Goal: Task Accomplishment & Management: Manage account settings

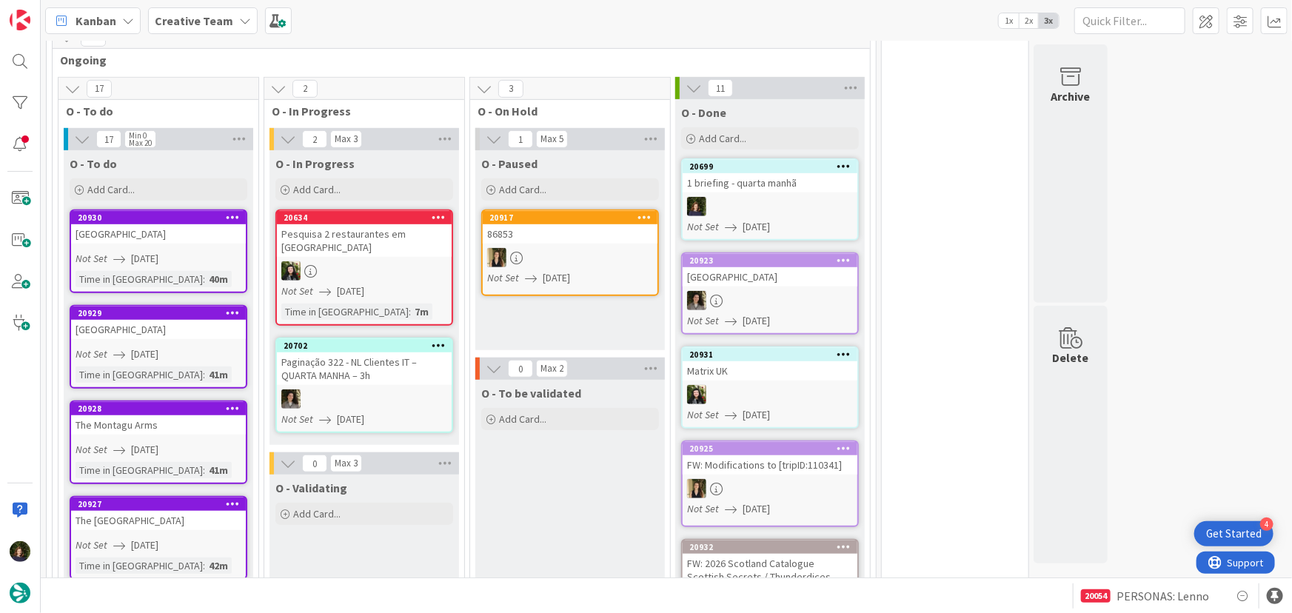
scroll to position [446, 0]
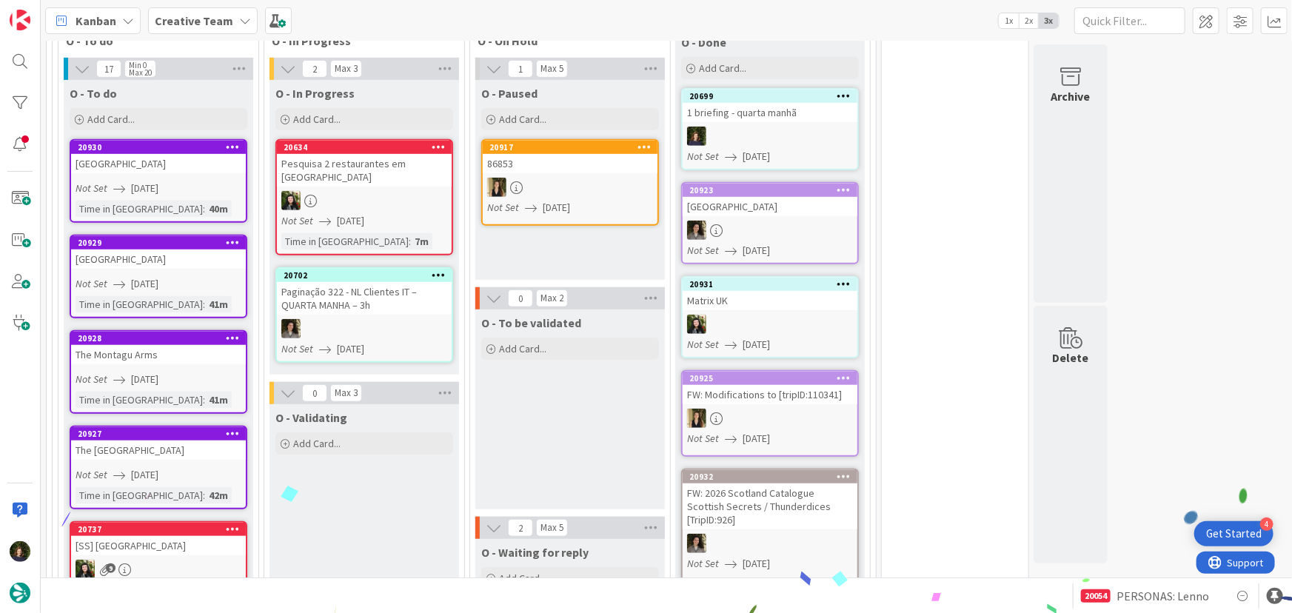
click at [127, 171] on div "[GEOGRAPHIC_DATA]" at bounding box center [158, 163] width 175 height 19
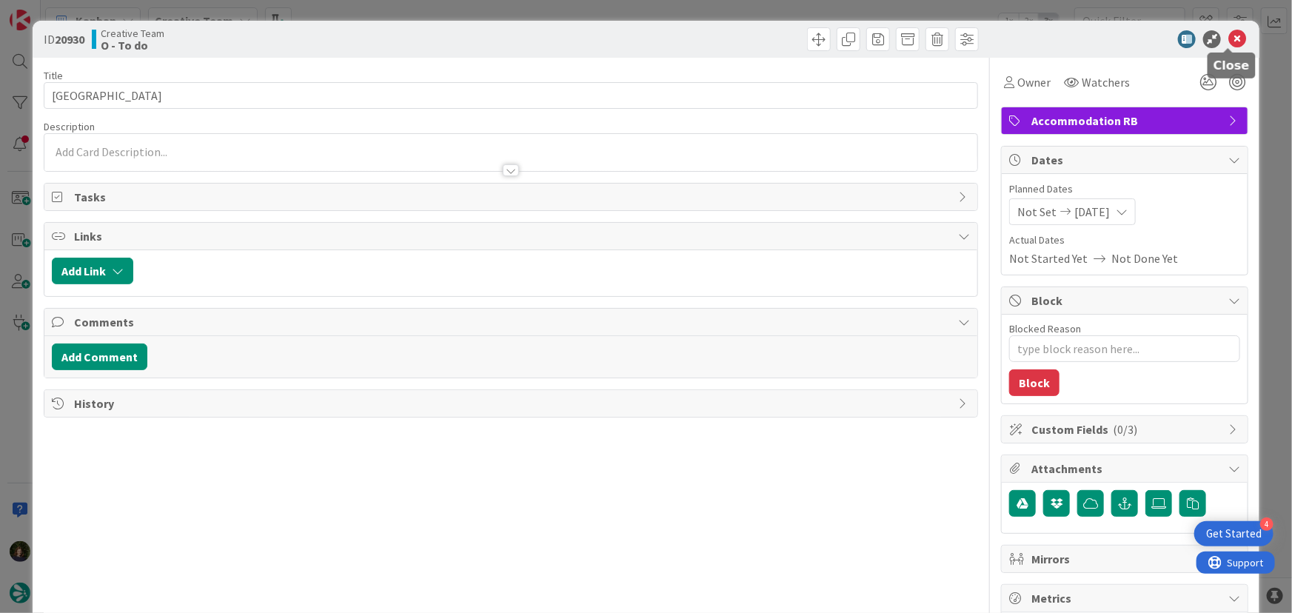
click at [863, 40] on icon at bounding box center [1237, 39] width 18 height 18
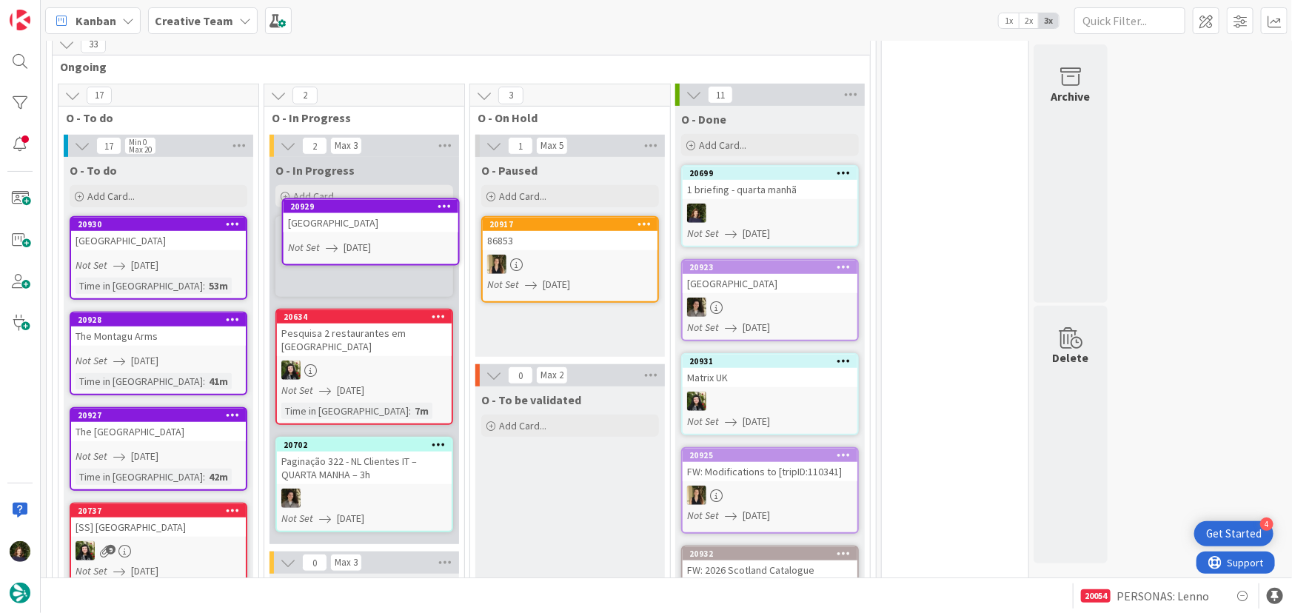
scroll to position [368, 0]
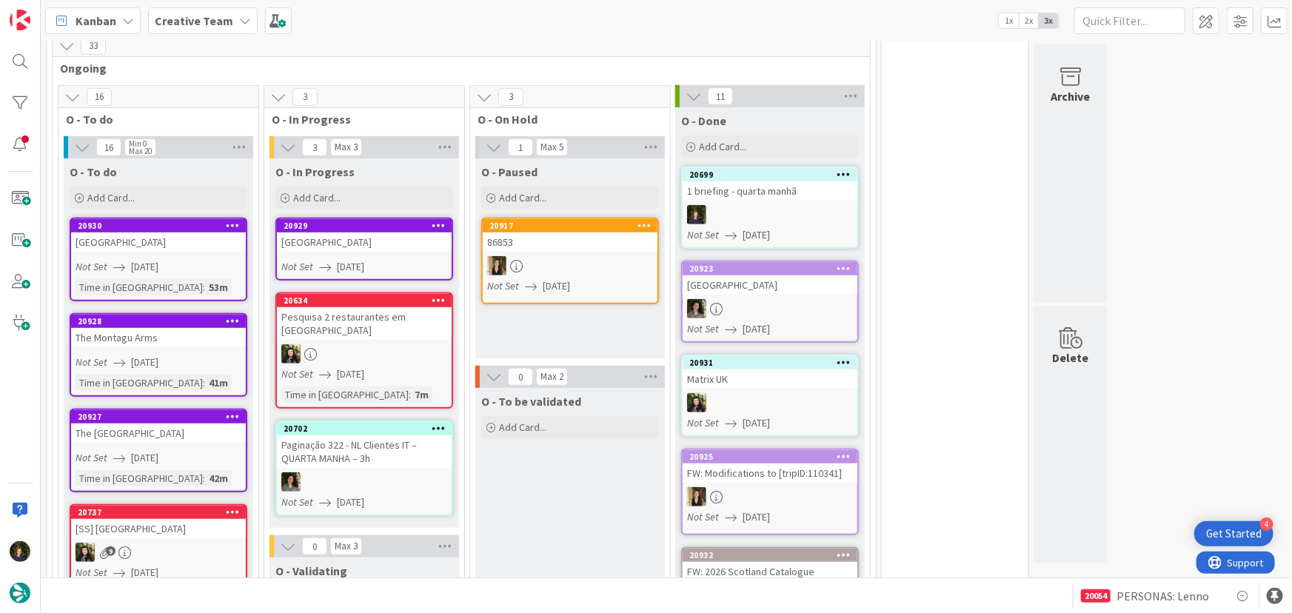
click at [366, 254] on link "20929 [GEOGRAPHIC_DATA] Not Set [DATE]" at bounding box center [364, 249] width 178 height 63
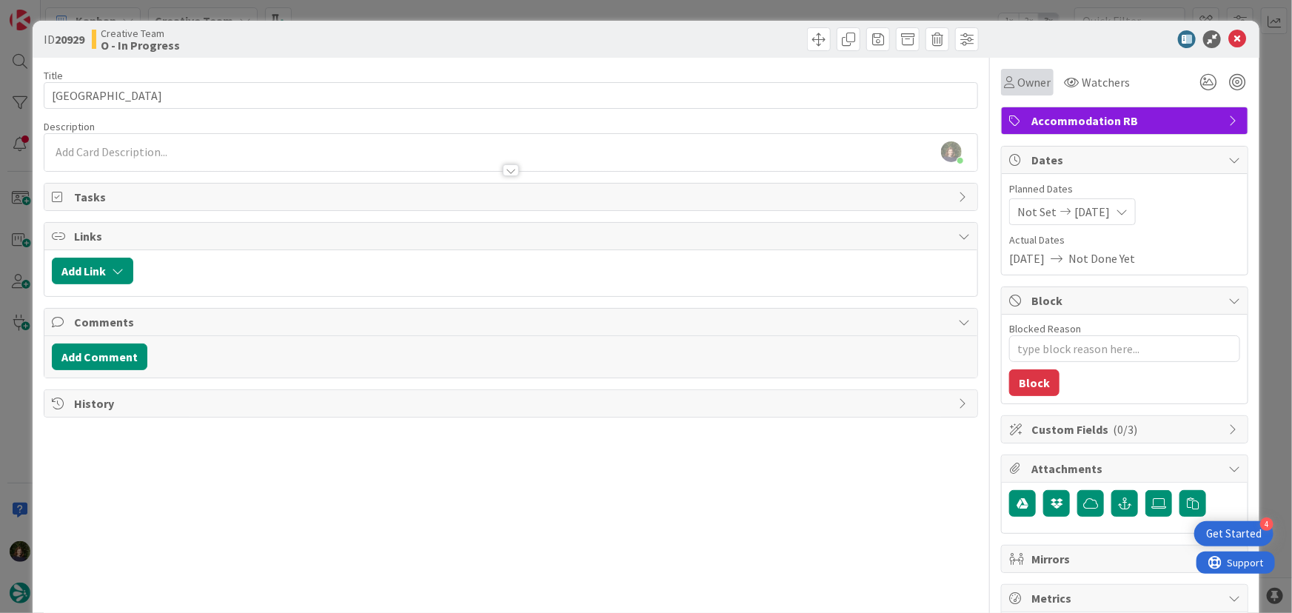
click at [863, 72] on div "Owner" at bounding box center [1027, 82] width 53 height 27
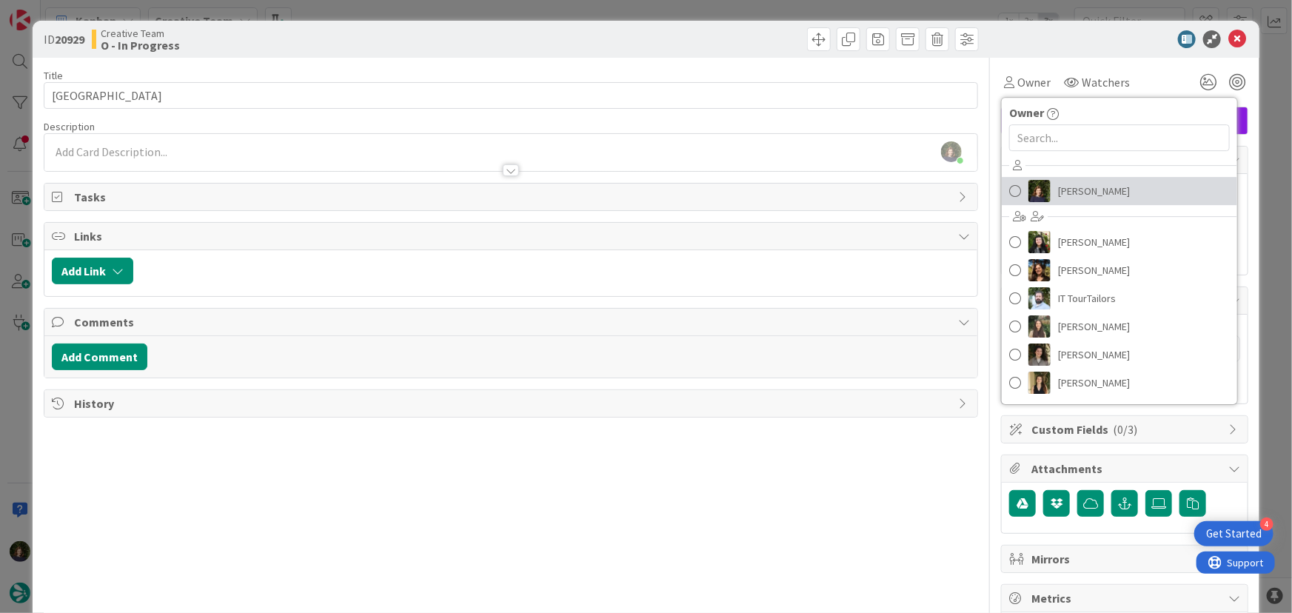
drag, startPoint x: 1070, startPoint y: 187, endPoint x: 1263, endPoint y: 232, distance: 198.4
click at [863, 187] on span "[PERSON_NAME]" at bounding box center [1094, 191] width 72 height 22
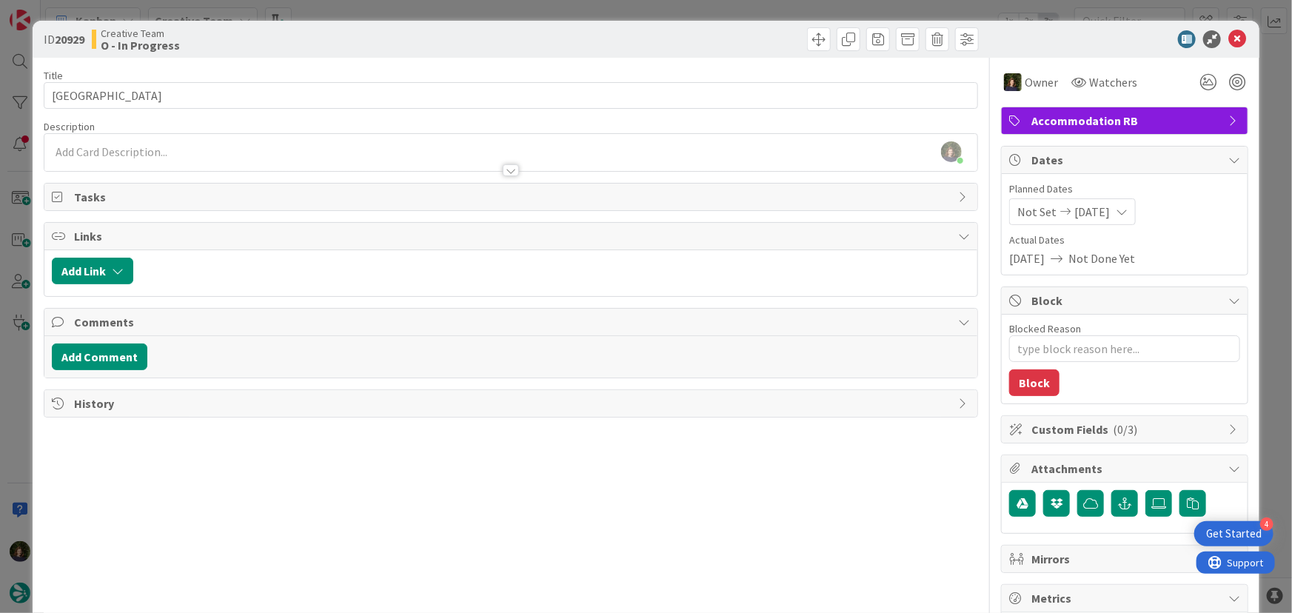
scroll to position [583, 0]
click at [863, 39] on icon at bounding box center [1237, 39] width 18 height 18
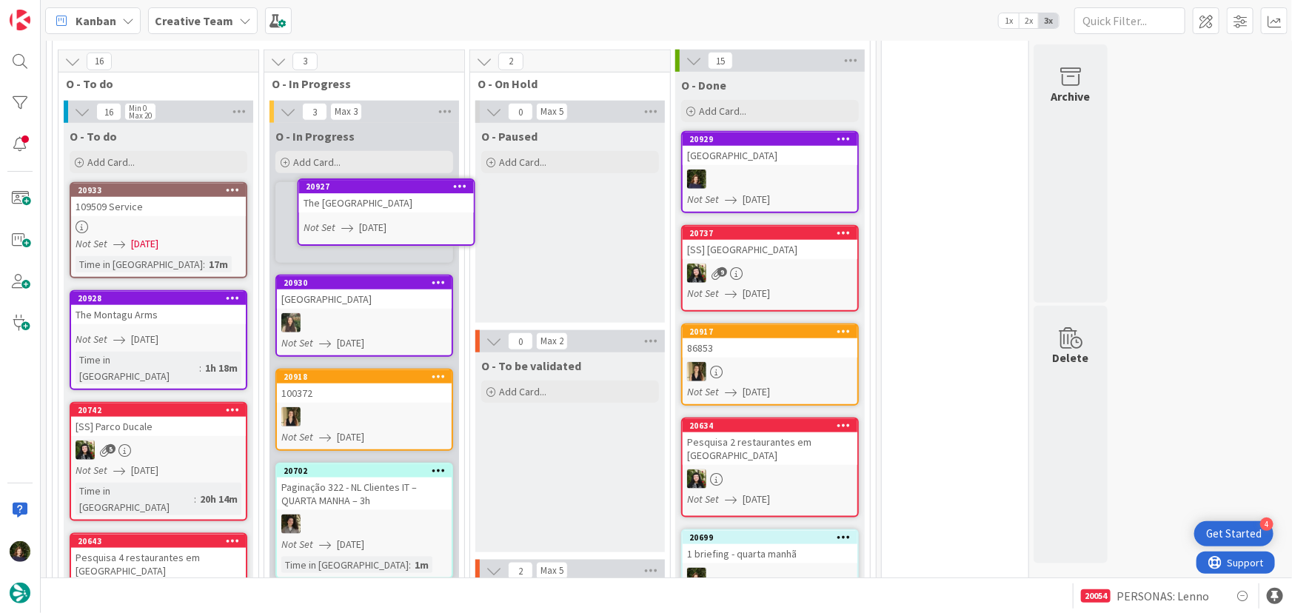
scroll to position [618, 0]
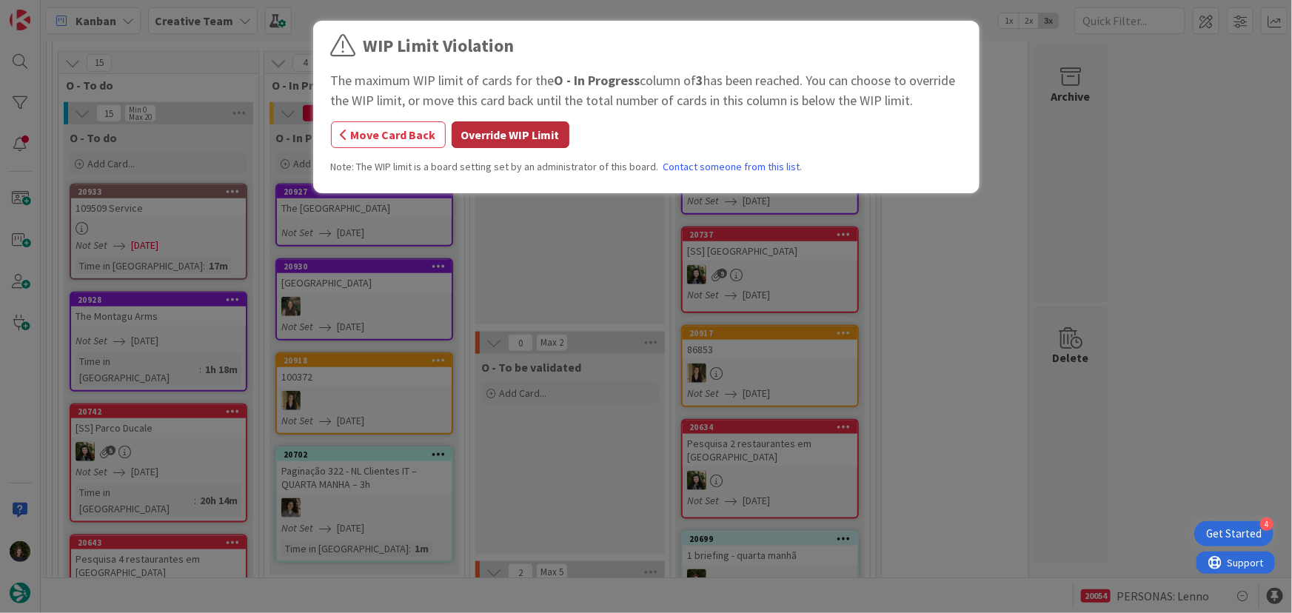
click at [483, 136] on button "Override WIP Limit" at bounding box center [511, 134] width 118 height 27
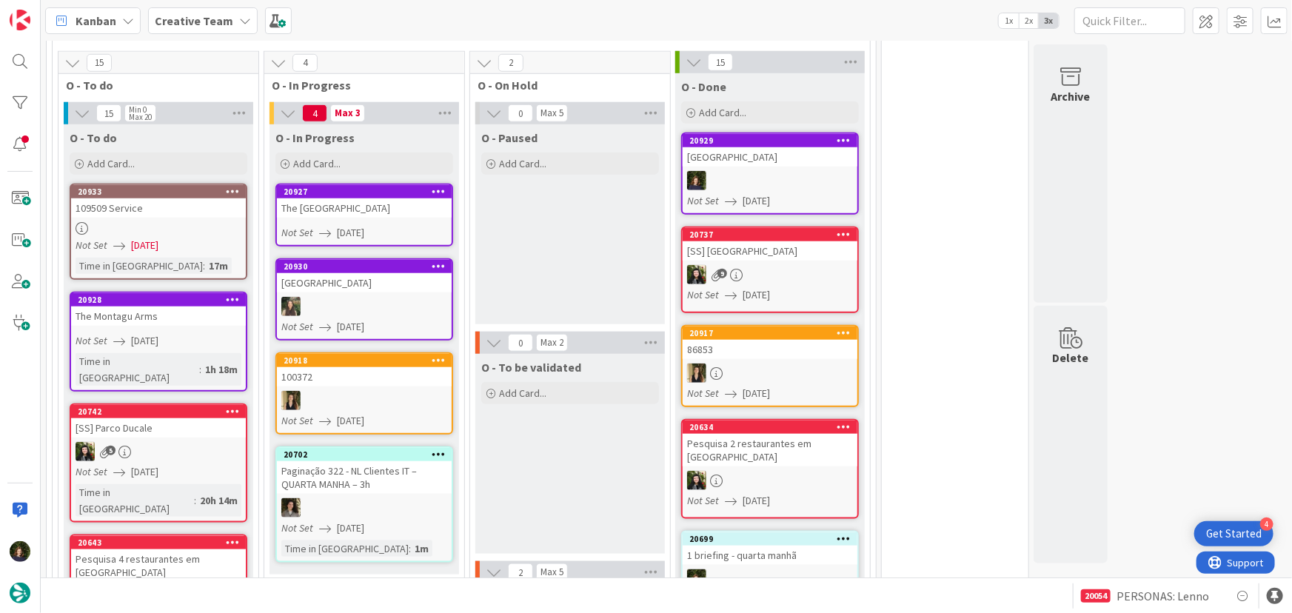
click at [371, 210] on div "The [GEOGRAPHIC_DATA]" at bounding box center [364, 207] width 175 height 19
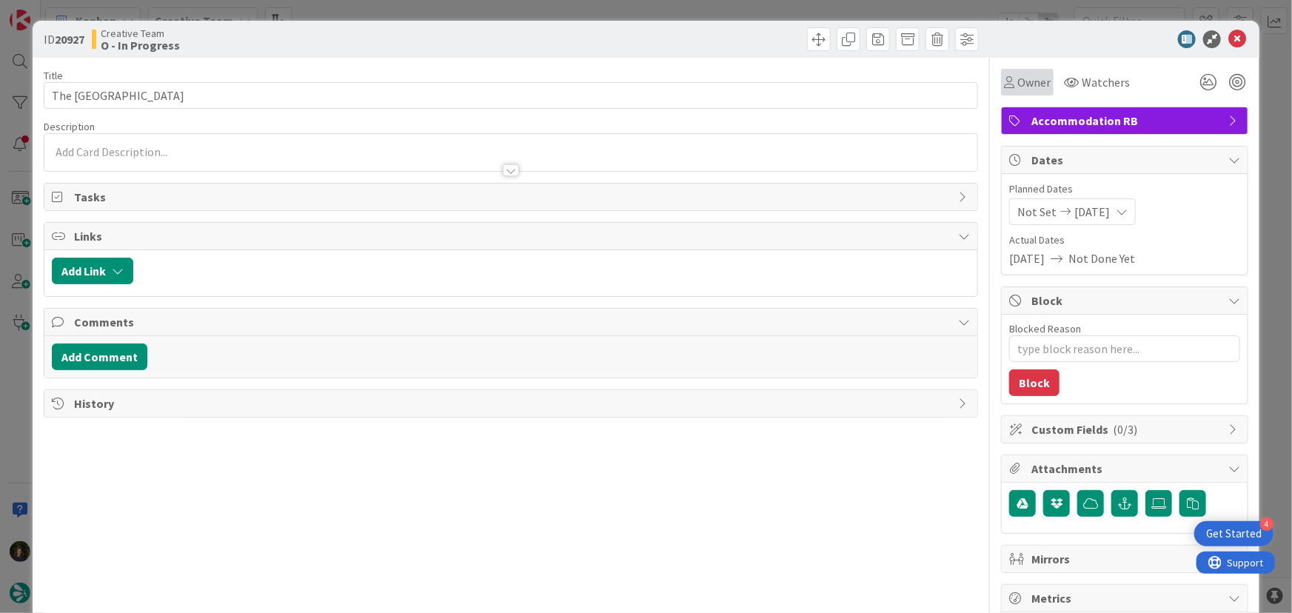
click at [863, 83] on span "Owner" at bounding box center [1033, 82] width 33 height 18
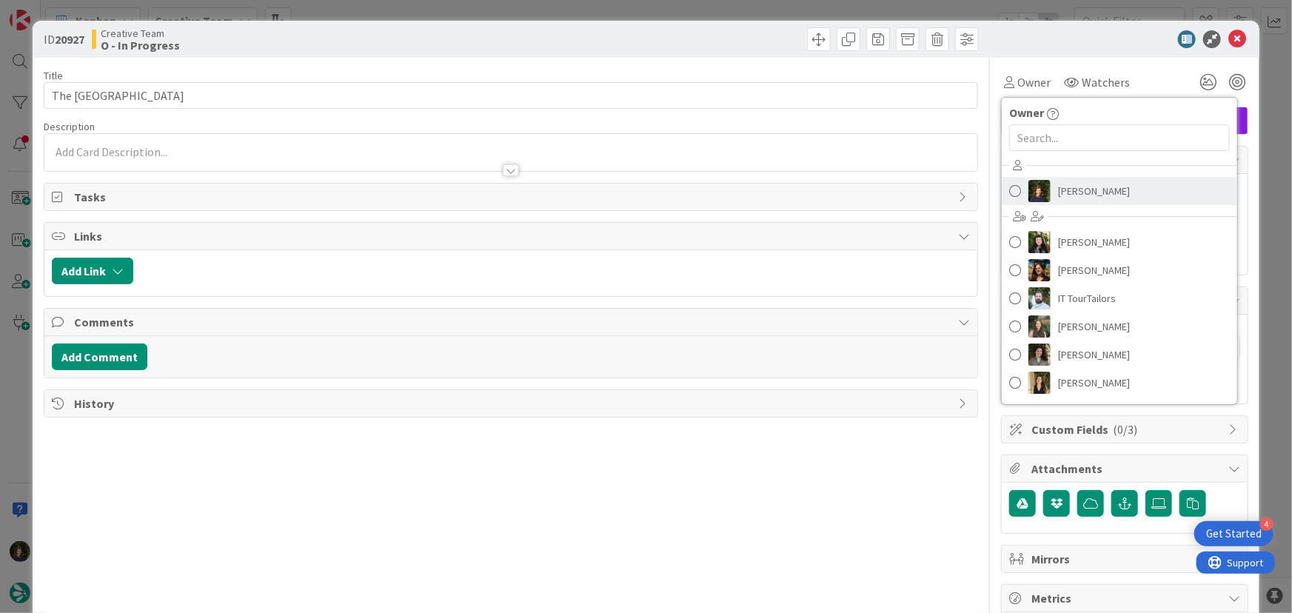
click at [863, 196] on span "[PERSON_NAME]" at bounding box center [1094, 191] width 72 height 22
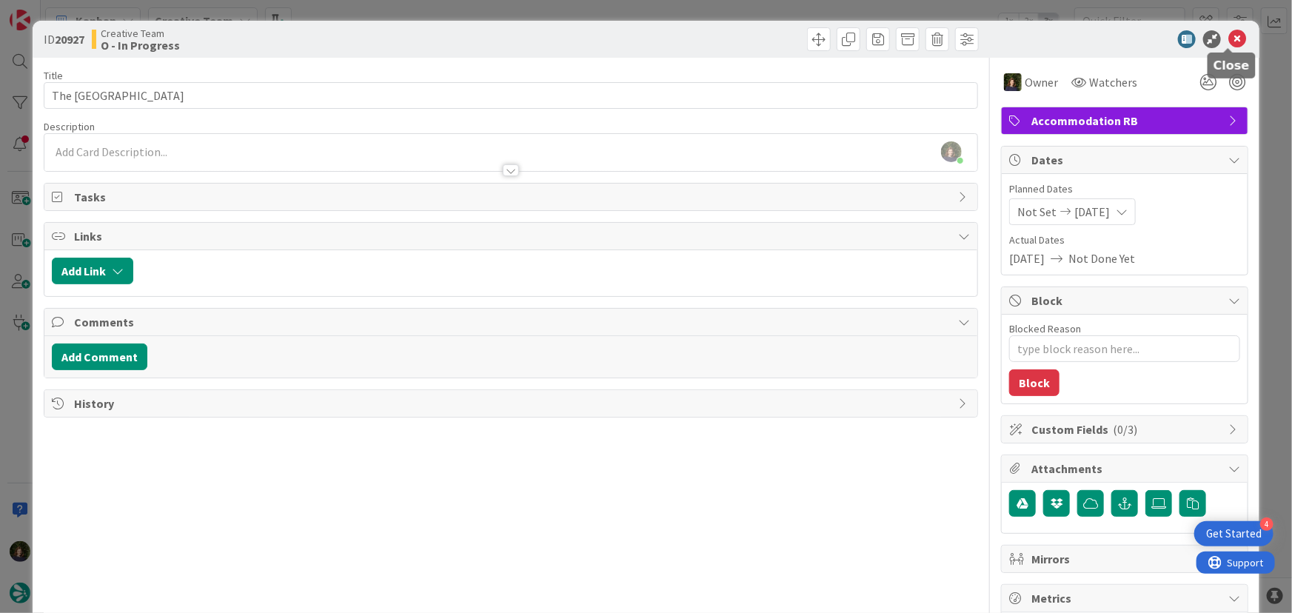
click at [863, 41] on icon at bounding box center [1237, 39] width 18 height 18
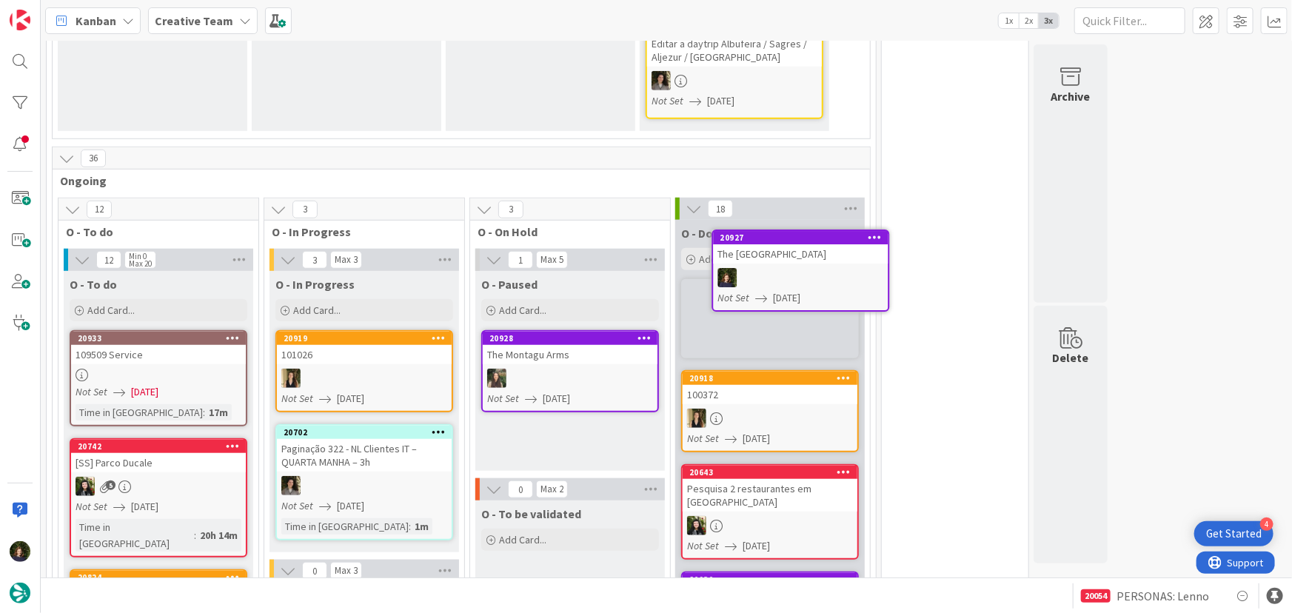
scroll to position [469, 0]
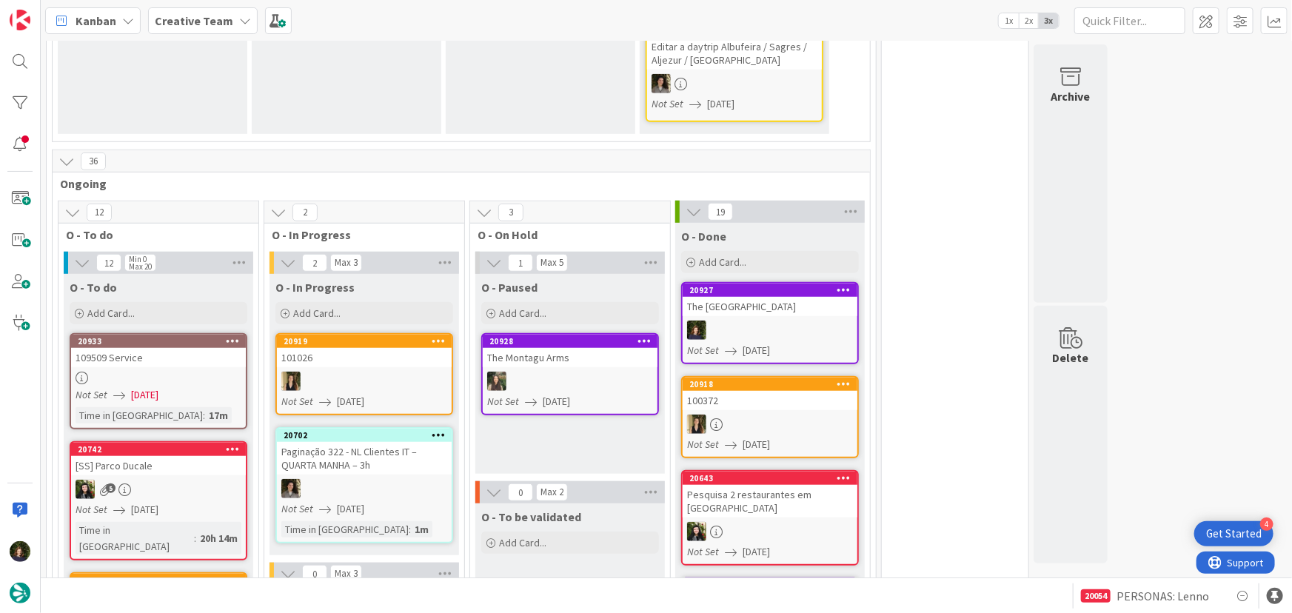
click at [778, 323] on div at bounding box center [770, 330] width 175 height 19
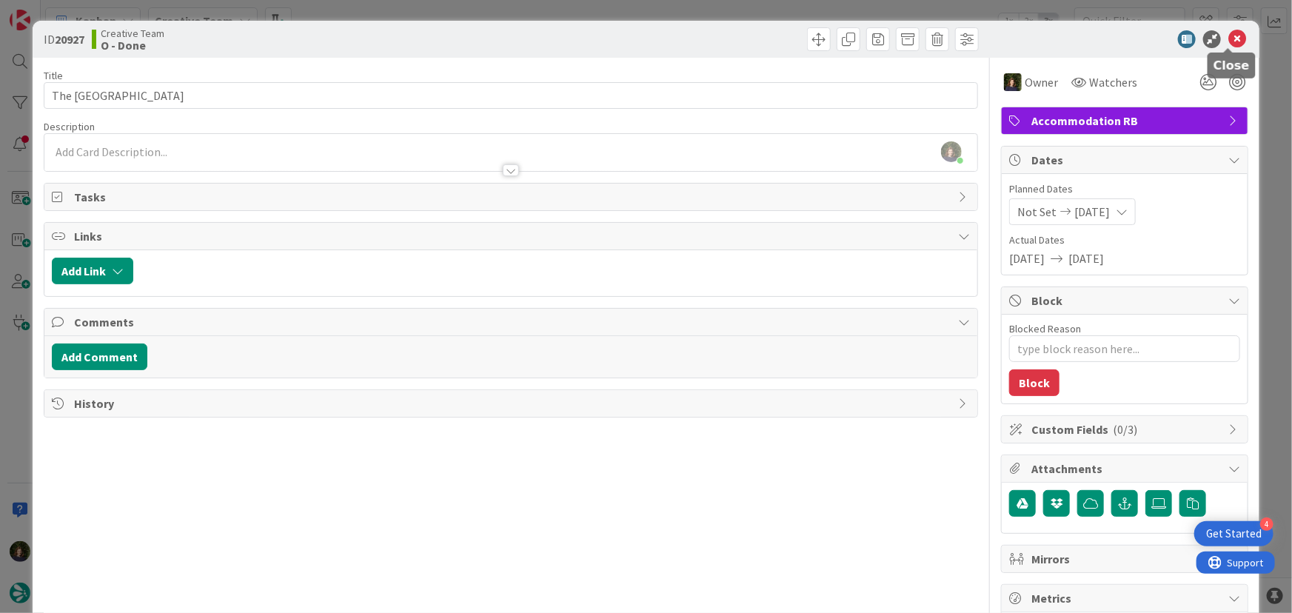
click at [863, 37] on icon at bounding box center [1237, 39] width 18 height 18
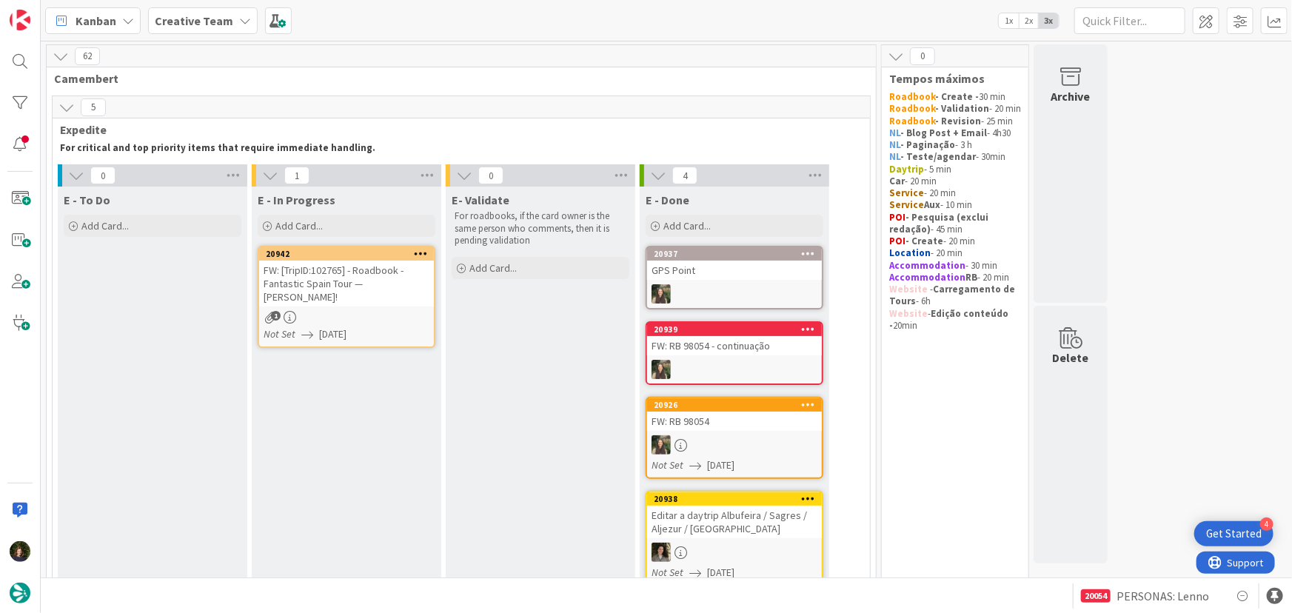
click at [340, 311] on div "1" at bounding box center [346, 317] width 175 height 13
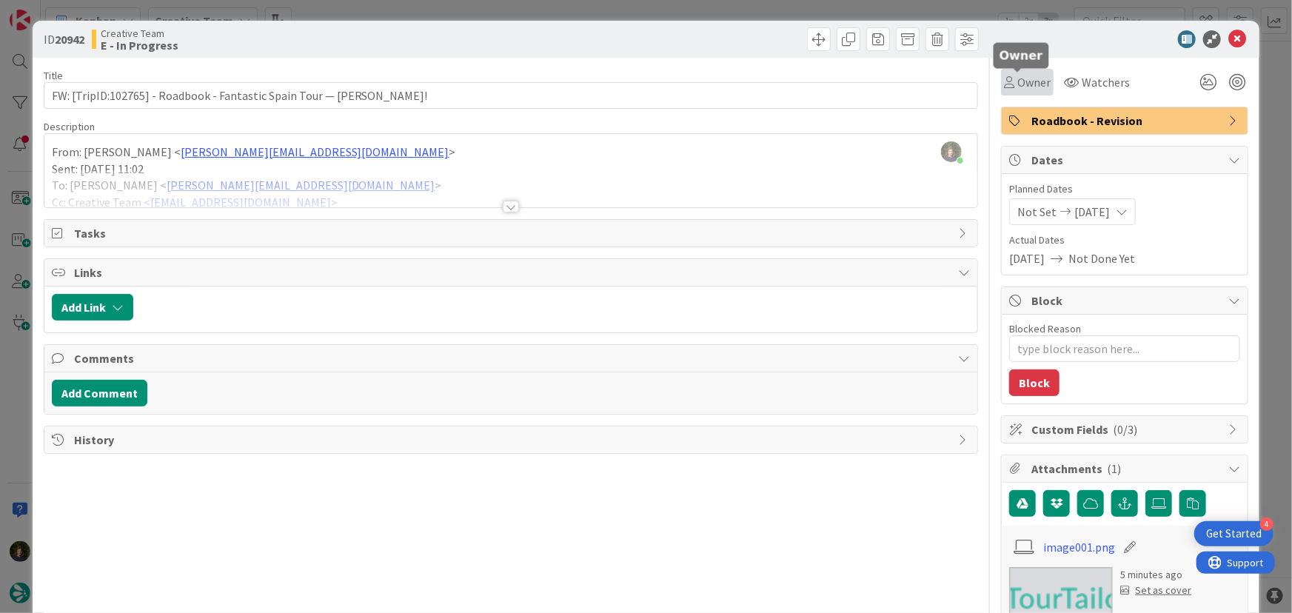
click at [863, 81] on span "Owner" at bounding box center [1033, 82] width 33 height 18
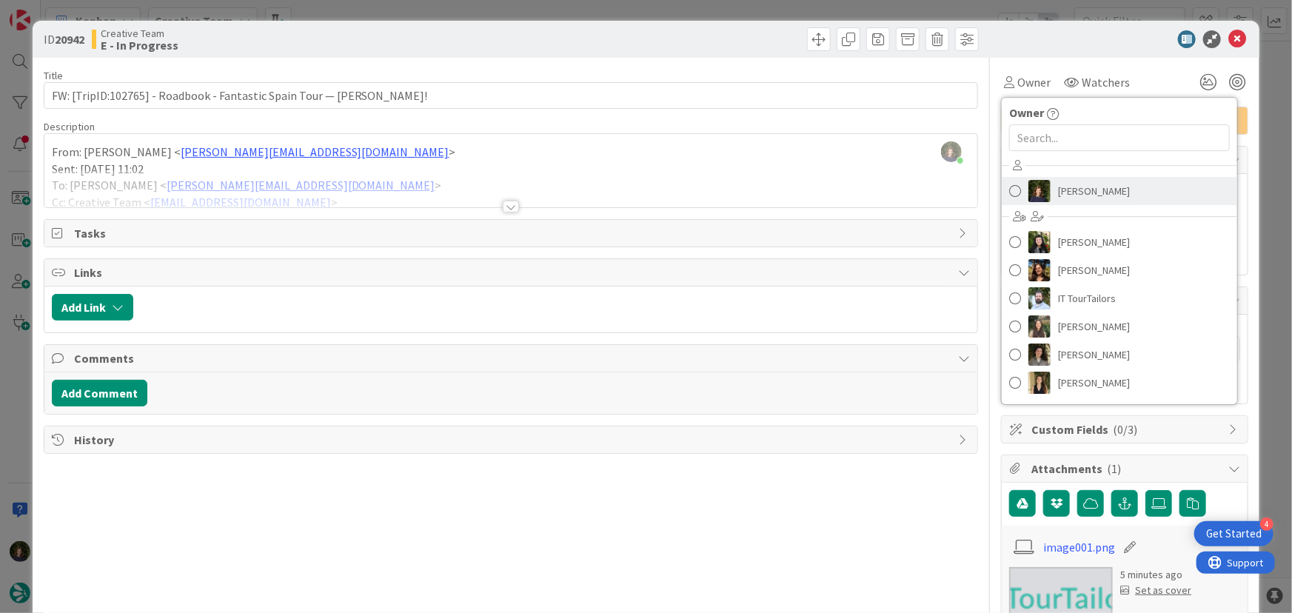
drag, startPoint x: 1078, startPoint y: 195, endPoint x: 504, endPoint y: 220, distance: 574.3
click at [863, 195] on span "[PERSON_NAME]" at bounding box center [1094, 191] width 72 height 22
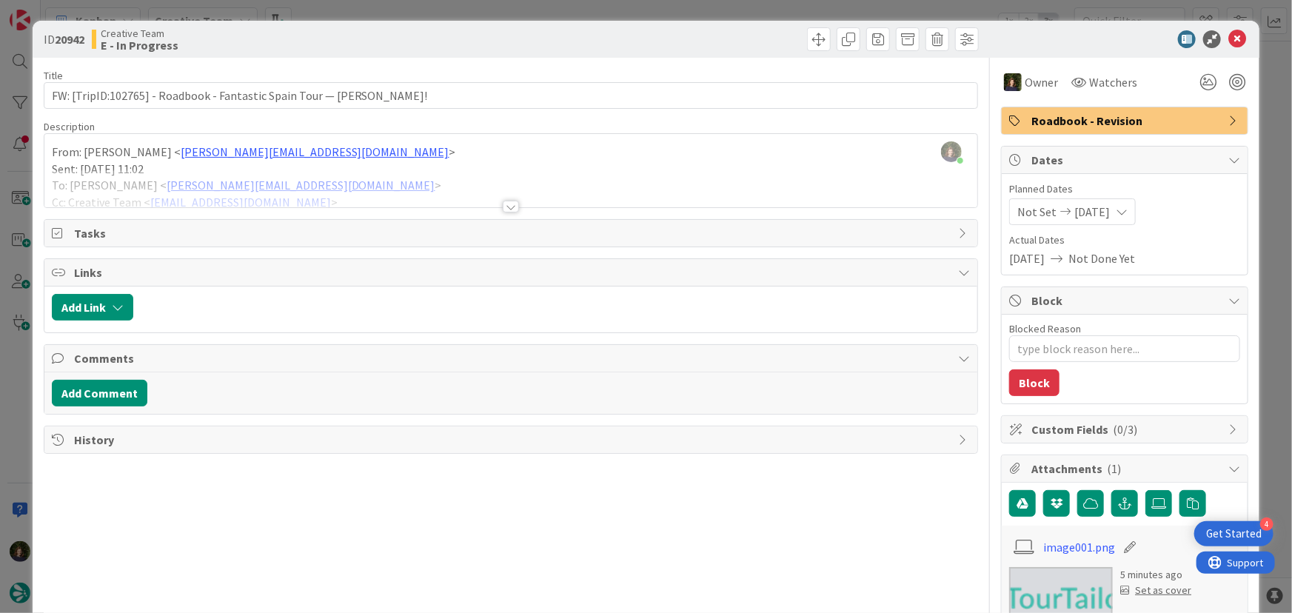
click at [508, 204] on div at bounding box center [511, 207] width 16 height 12
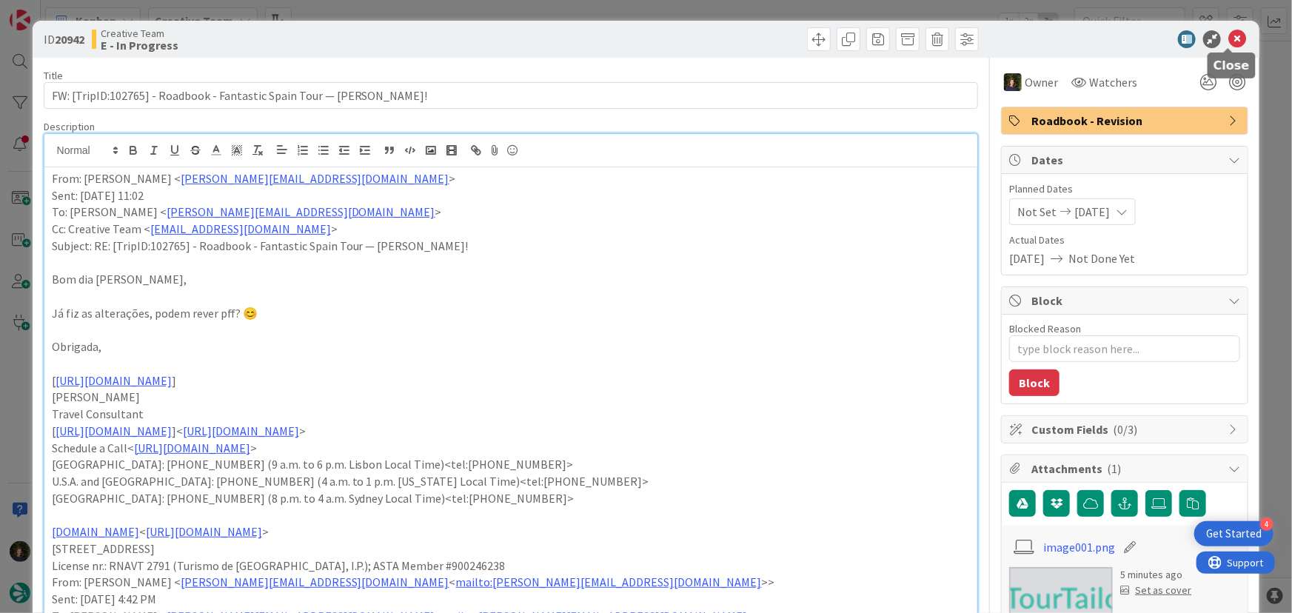
click at [863, 45] on icon at bounding box center [1237, 39] width 18 height 18
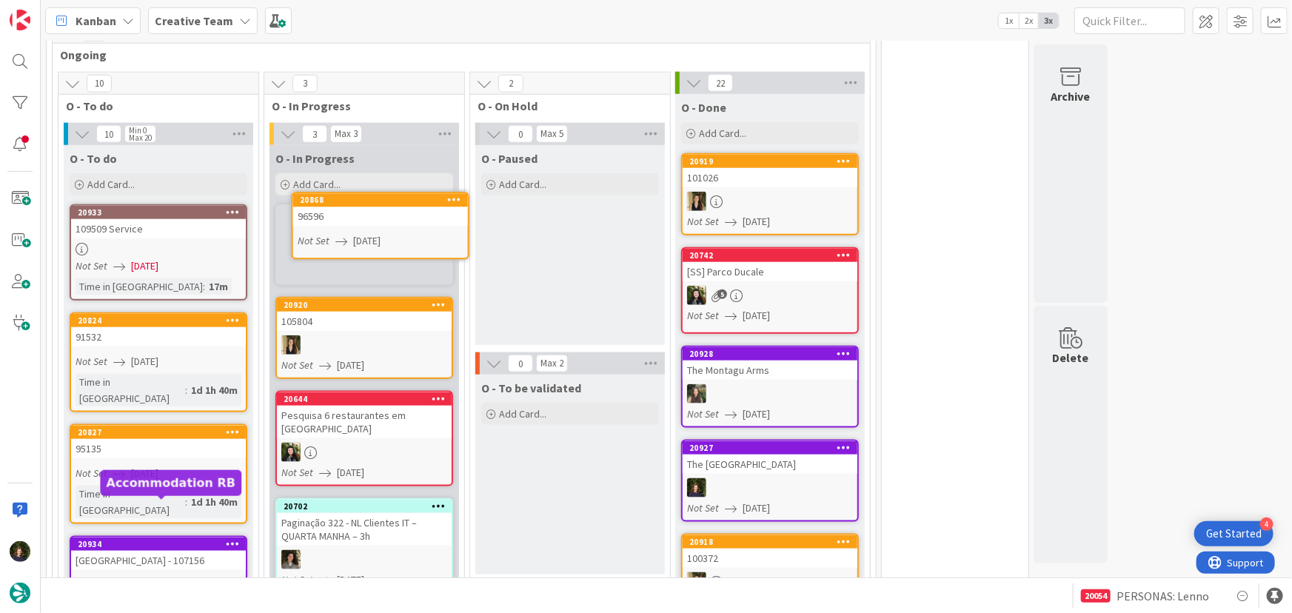
scroll to position [703, 0]
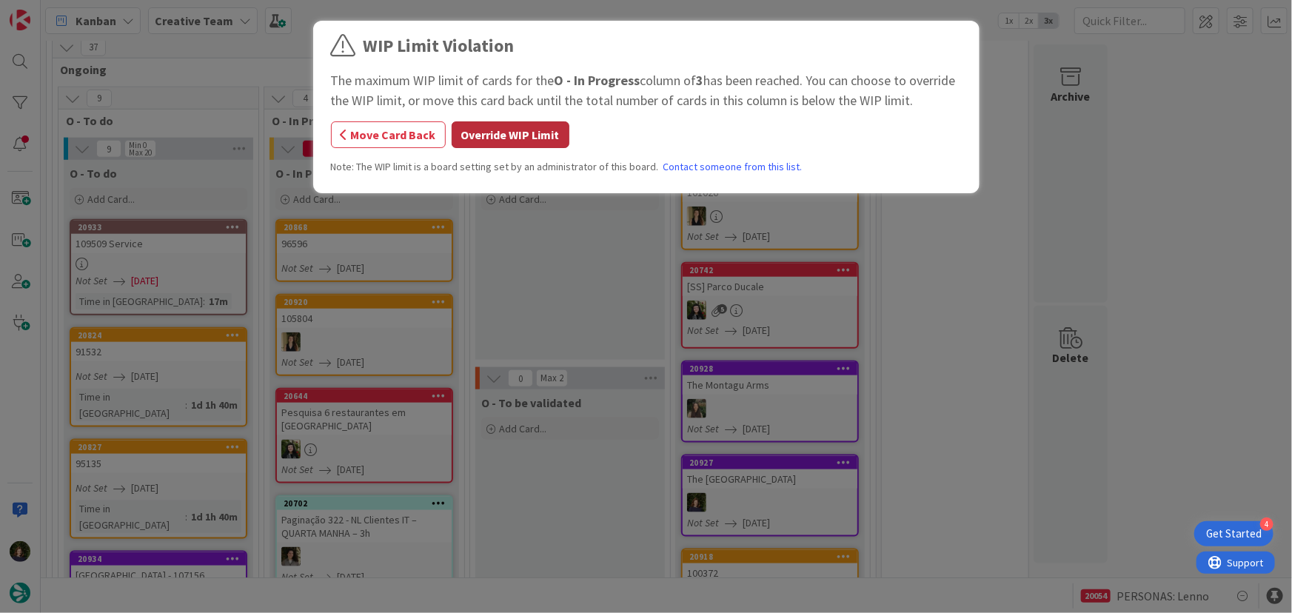
click at [489, 134] on button "Override WIP Limit" at bounding box center [511, 134] width 118 height 27
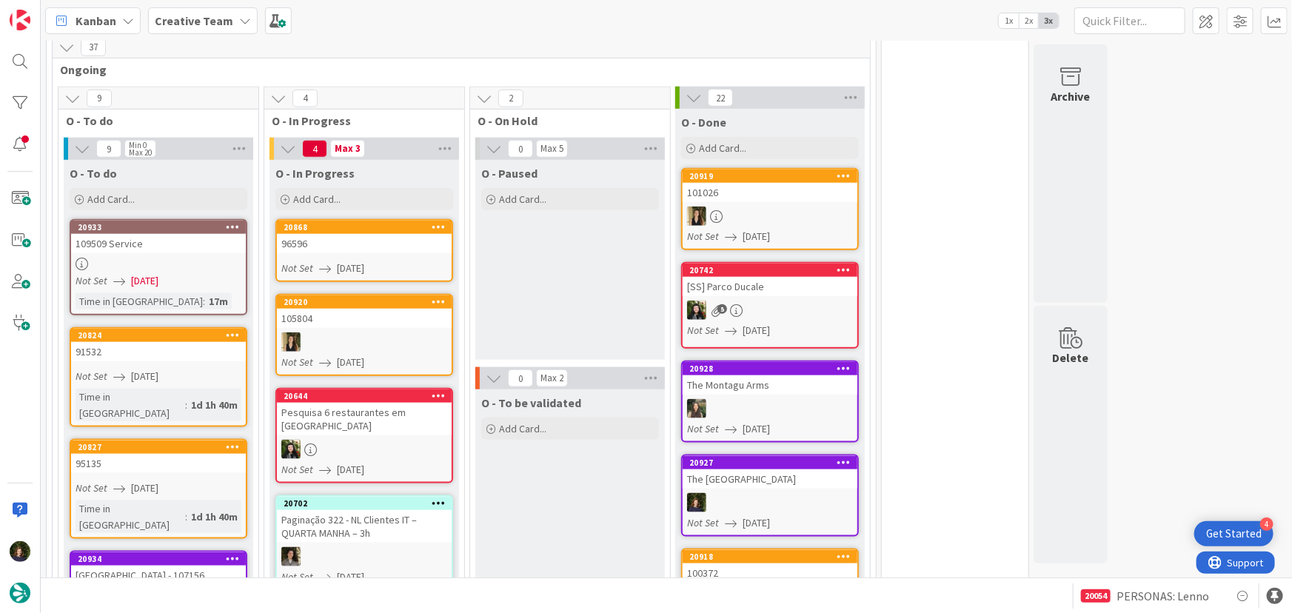
click at [329, 243] on link "20868 96596 Not Set [DATE]" at bounding box center [364, 250] width 178 height 63
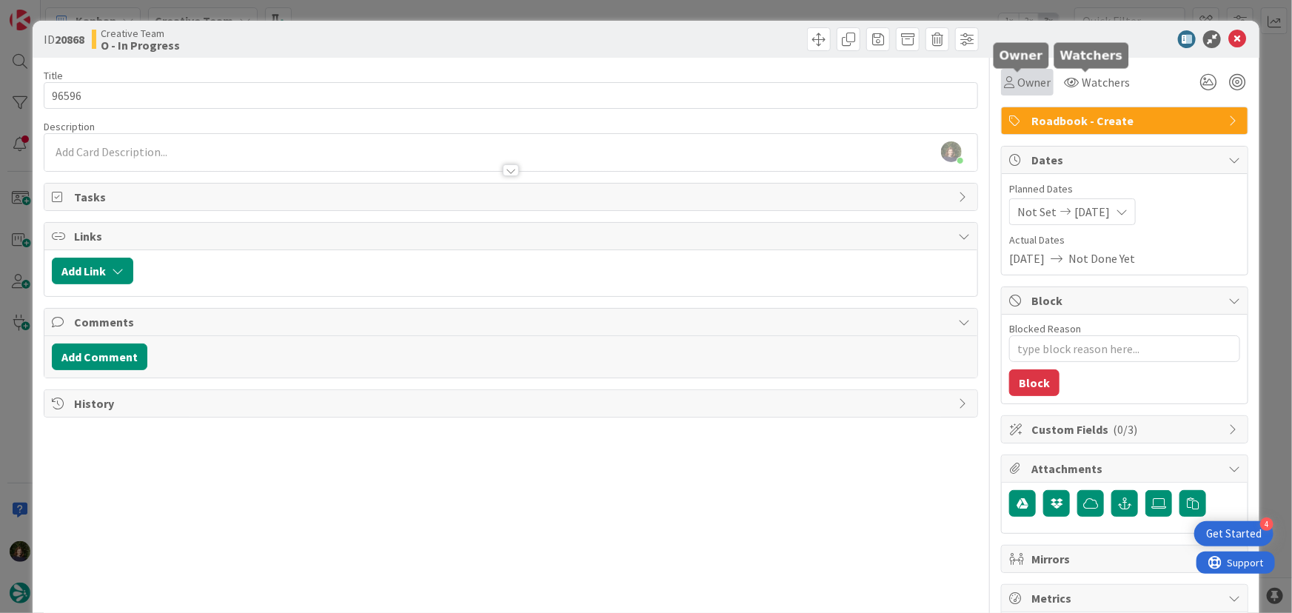
click at [863, 90] on span "Owner" at bounding box center [1033, 82] width 33 height 18
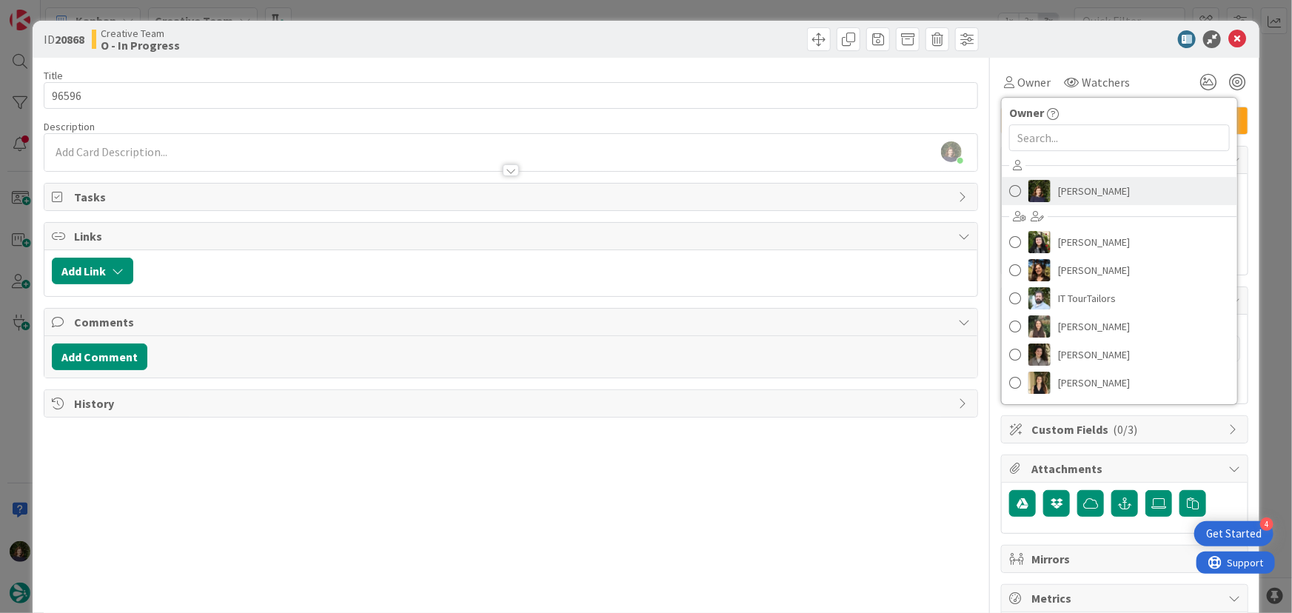
click at [863, 191] on span "[PERSON_NAME]" at bounding box center [1094, 191] width 72 height 22
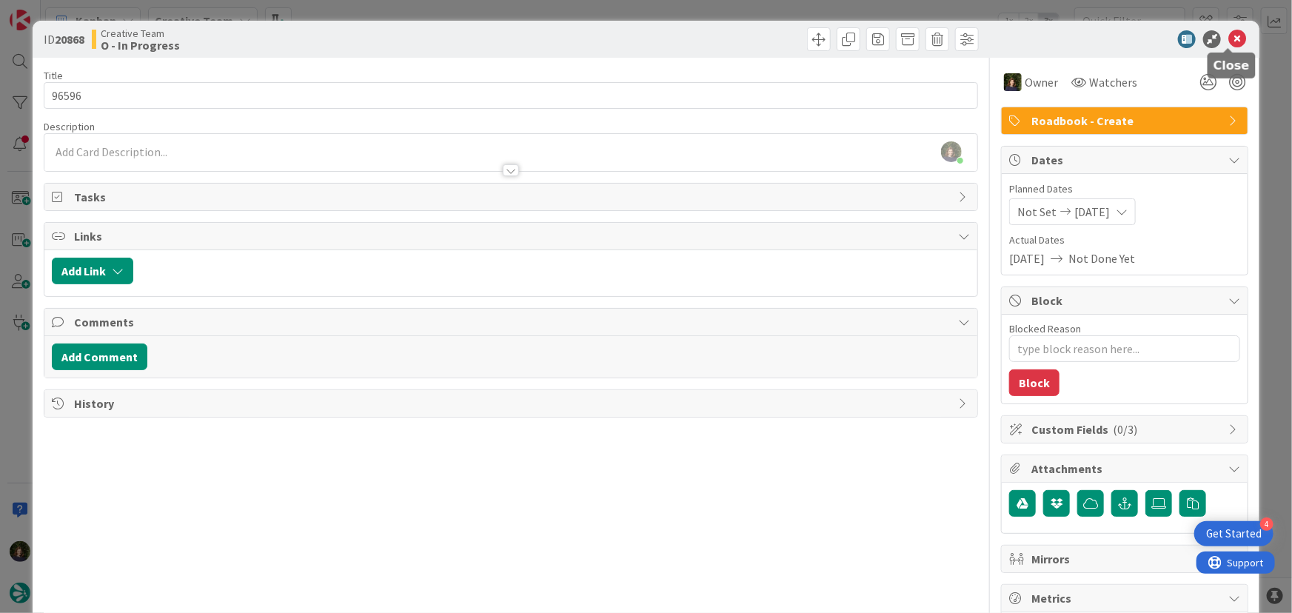
click at [863, 43] on icon at bounding box center [1237, 39] width 18 height 18
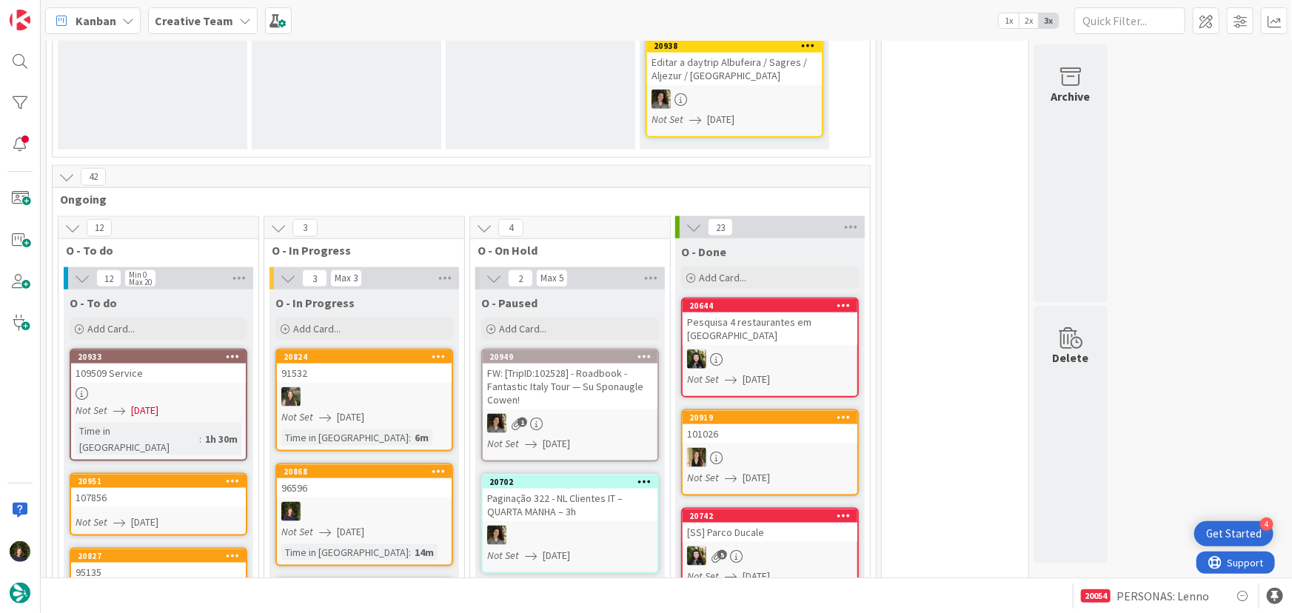
scroll to position [833, 0]
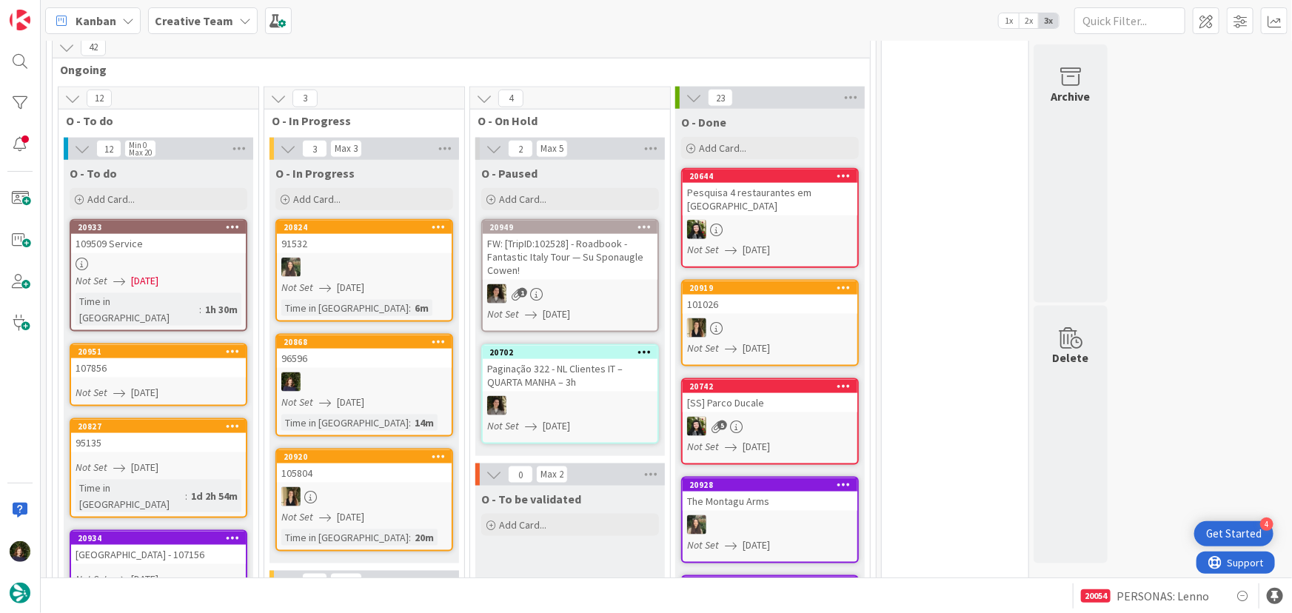
click at [350, 372] on div at bounding box center [364, 381] width 175 height 19
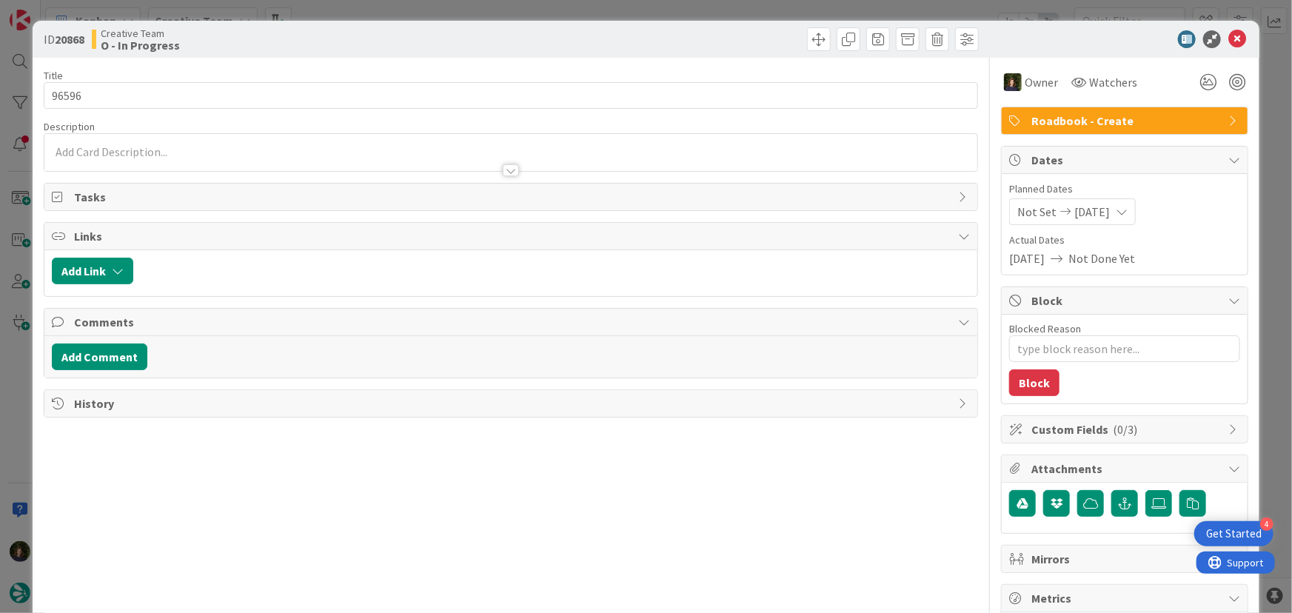
type textarea "x"
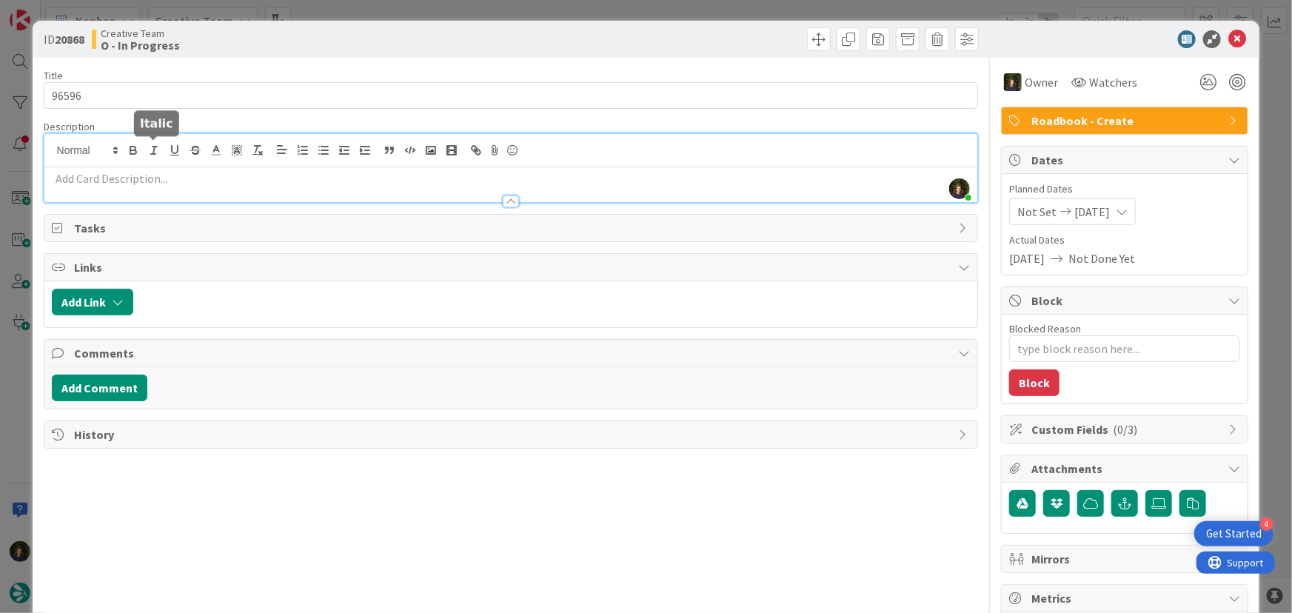
click at [146, 148] on div "[PERSON_NAME] just joined" at bounding box center [511, 168] width 934 height 68
paste div
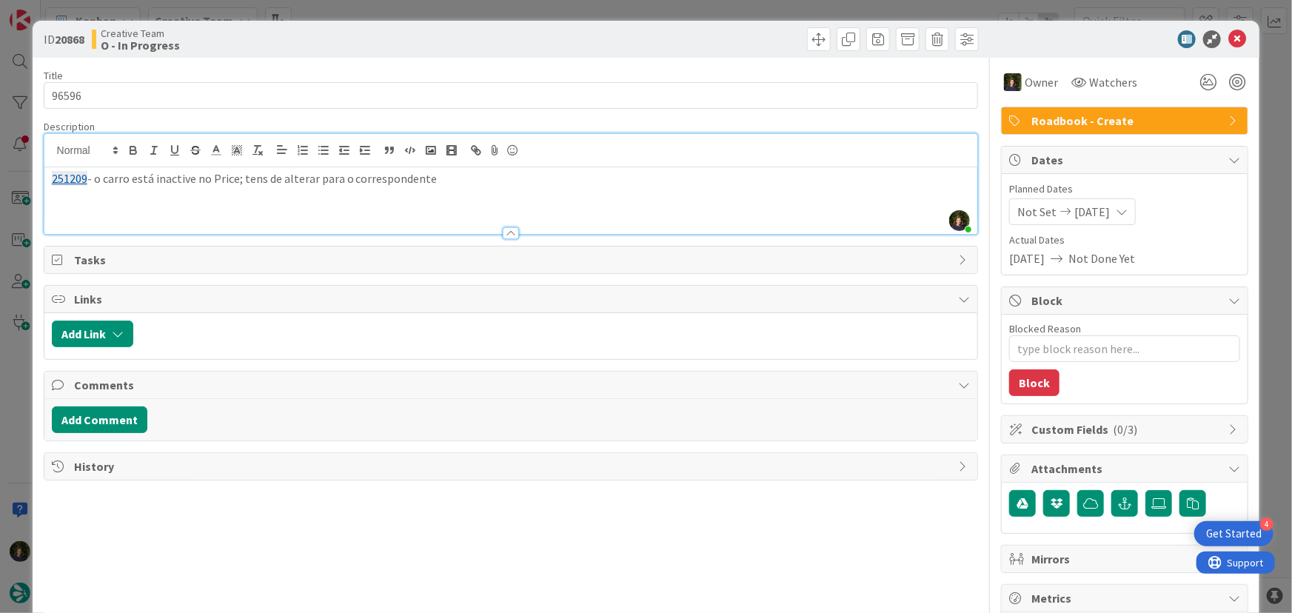
click at [461, 191] on div "251209 - o carro está inactive no Price; tens de alterar para o correspondente" at bounding box center [511, 200] width 934 height 67
click at [863, 160] on div at bounding box center [511, 150] width 934 height 33
click at [828, 182] on p "251209 - o carro está inactive no Price; tens de alterar para o correspondente:…" at bounding box center [511, 178] width 919 height 17
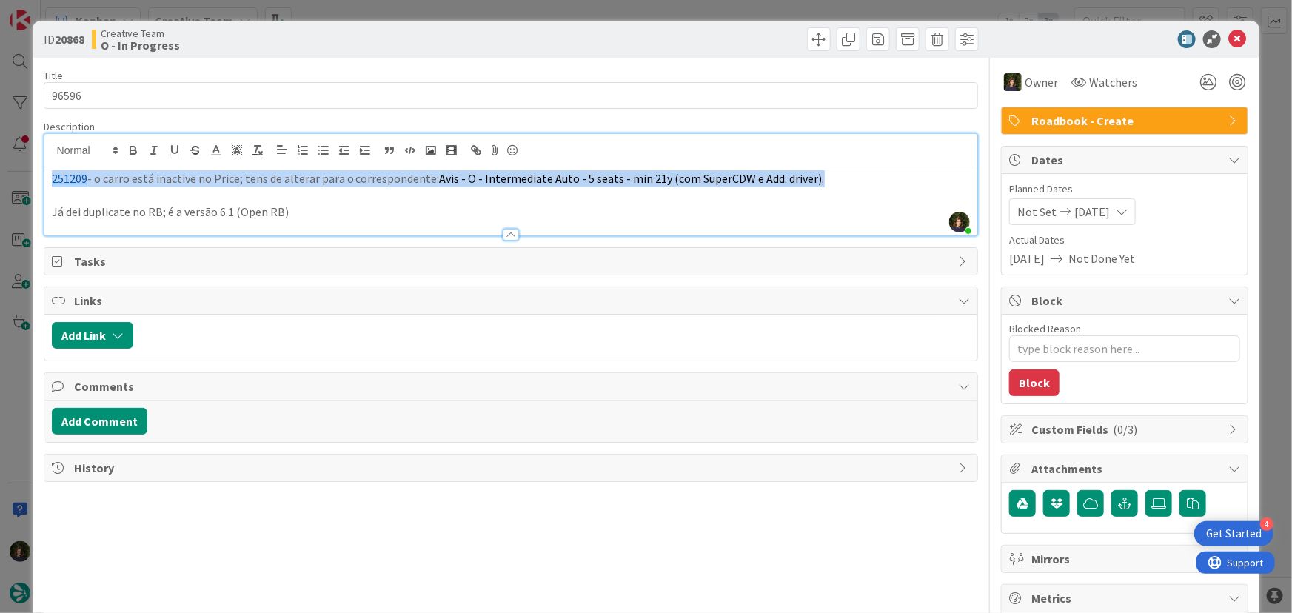
drag, startPoint x: 835, startPoint y: 173, endPoint x: 45, endPoint y: 178, distance: 790.0
click at [45, 178] on div "251209 - o carro está inactive no Price; tens de alterar para o correspondente:…" at bounding box center [511, 201] width 934 height 68
copy p "251209 - o carro está inactive no Price; tens de alterar para o correspondente:…"
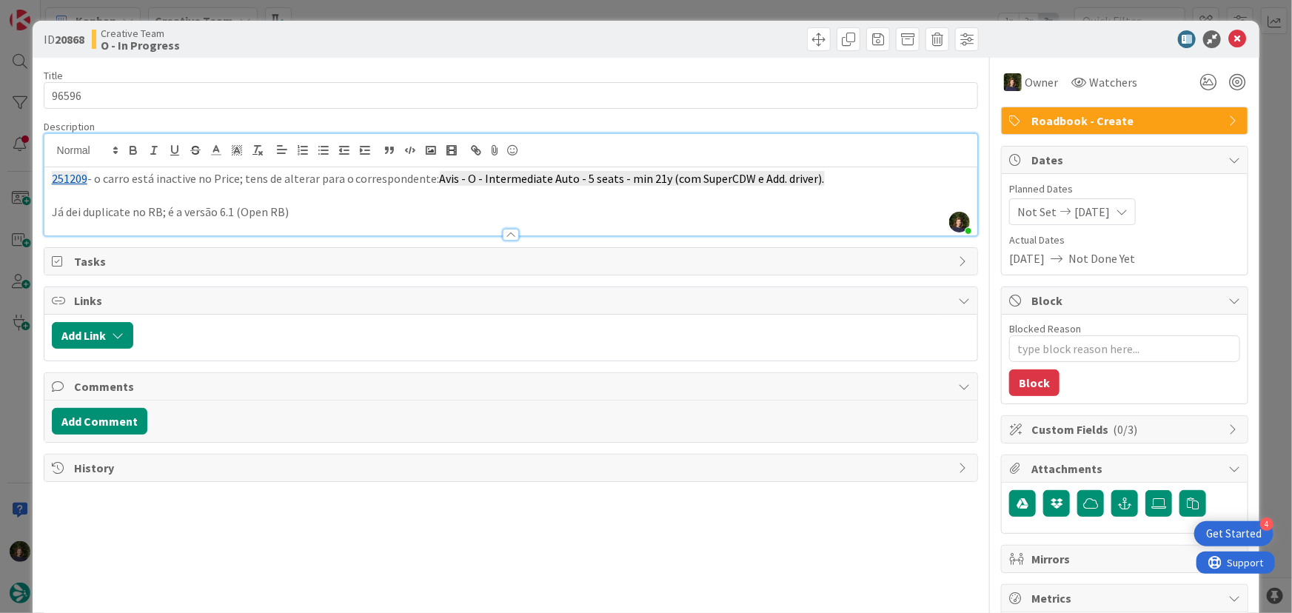
click at [196, 213] on p "Já dei duplicate no RB; é a versão 6.1 (Open RB)" at bounding box center [511, 212] width 919 height 17
copy p "Já dei duplicate no RB; é a versão 6.1 (Open RB)"
click at [863, 44] on icon at bounding box center [1237, 39] width 18 height 18
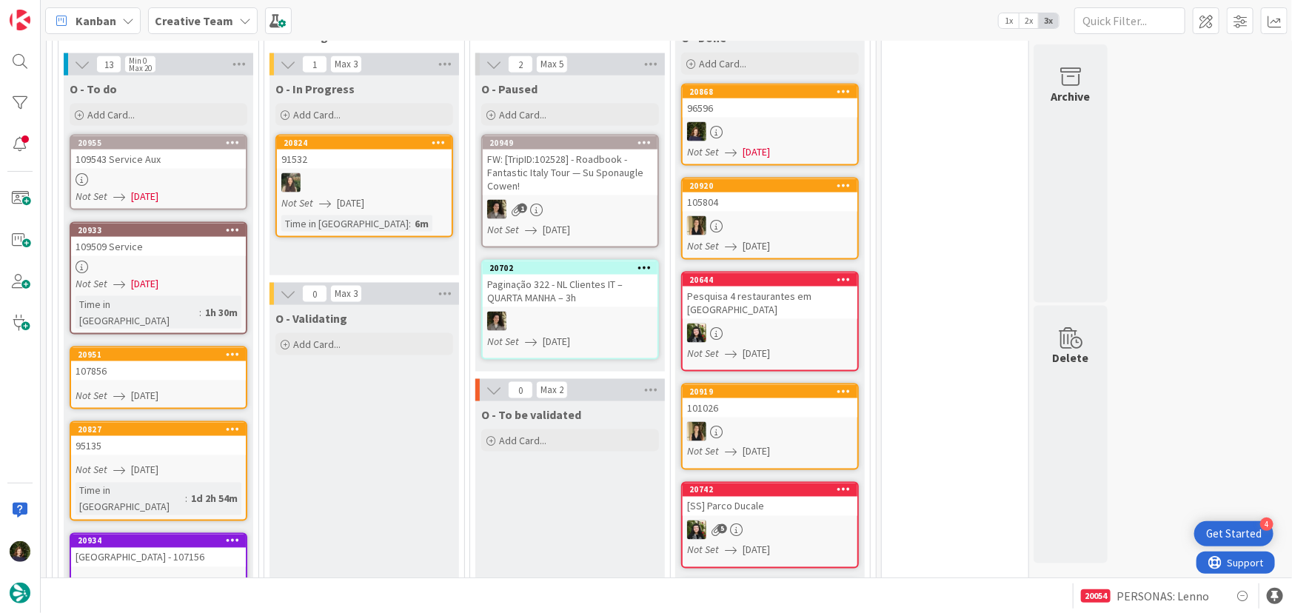
scroll to position [968, 0]
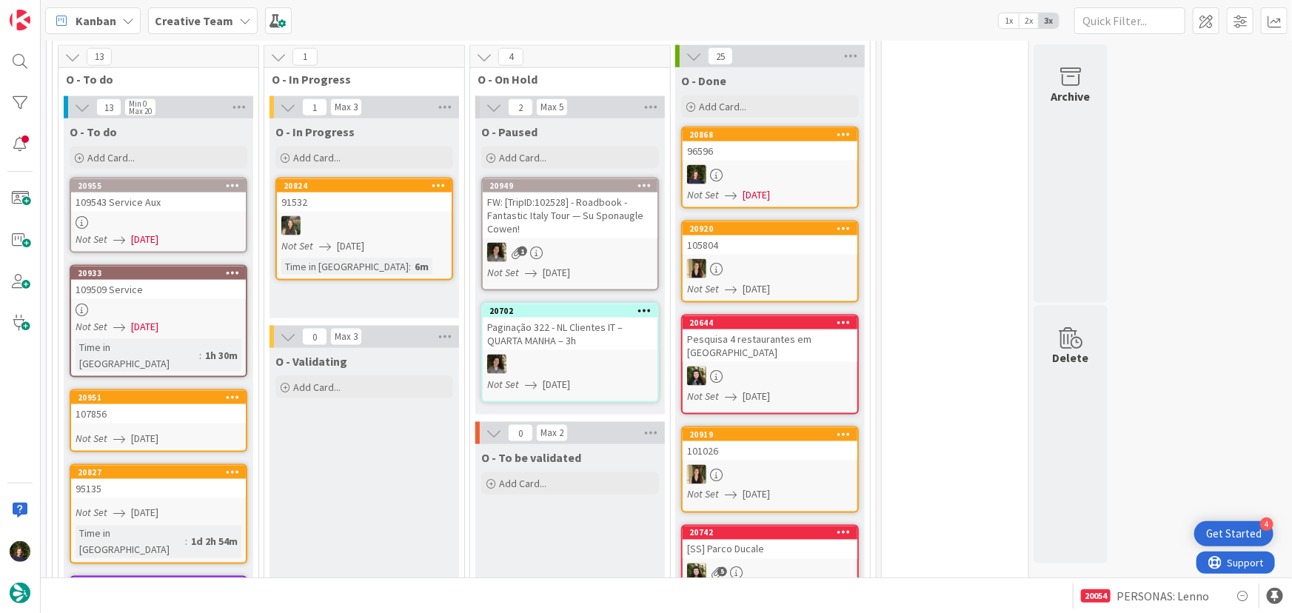
click at [137, 216] on div at bounding box center [158, 222] width 175 height 13
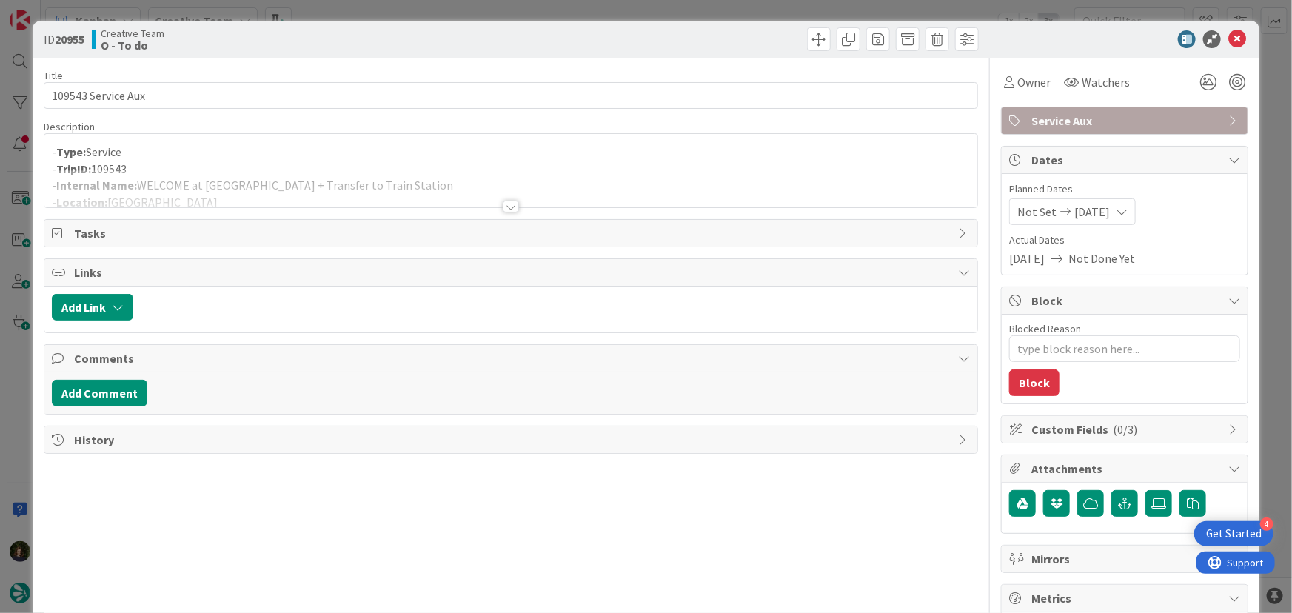
click at [507, 212] on div "Title 18 / 128 109543 Service Aux Description - Type: Service - TripID: 109543 …" at bounding box center [511, 461] width 935 height 807
click at [503, 205] on div at bounding box center [511, 207] width 16 height 12
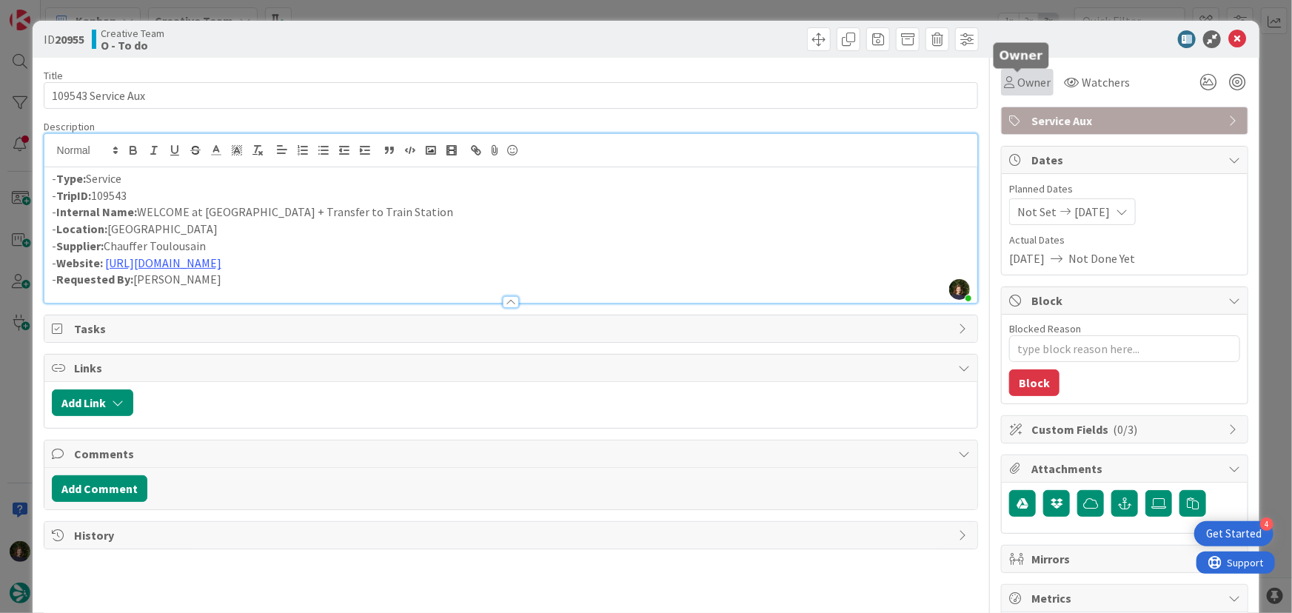
click at [863, 86] on span "Owner" at bounding box center [1033, 82] width 33 height 18
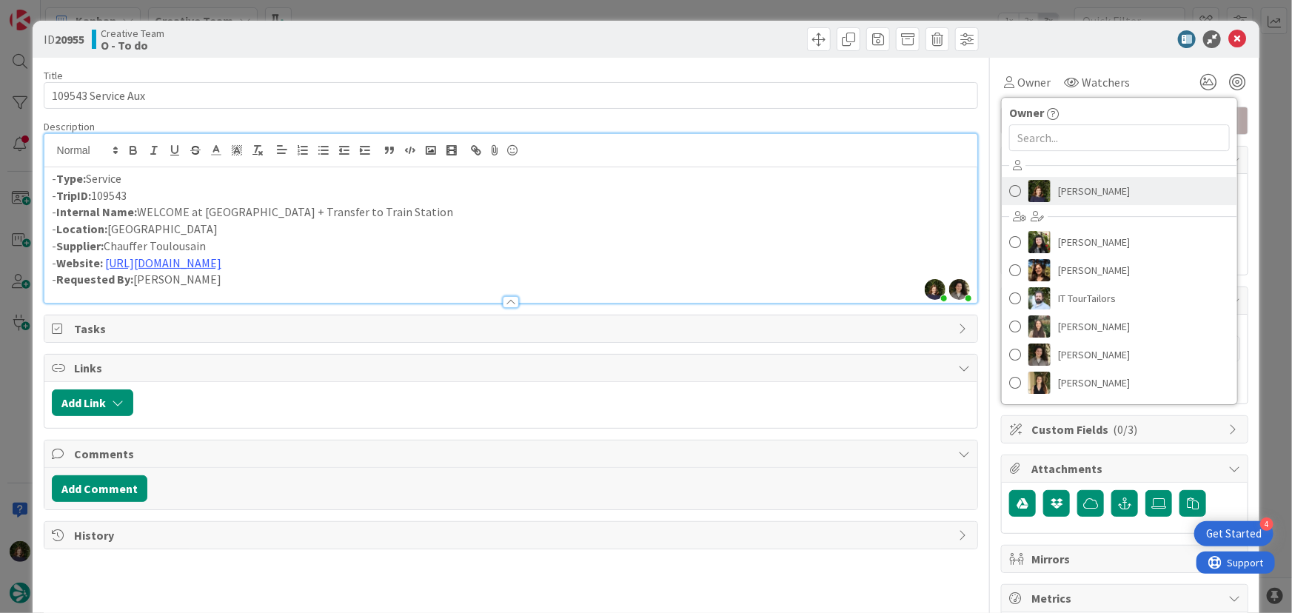
click at [863, 191] on span "[PERSON_NAME]" at bounding box center [1094, 191] width 72 height 22
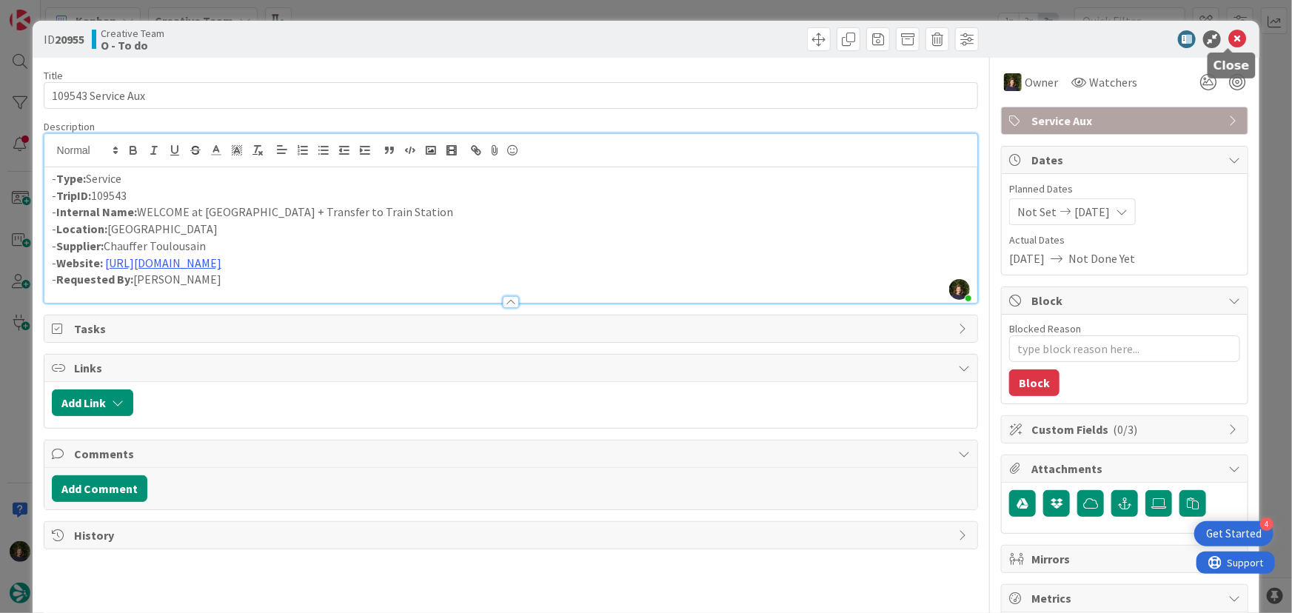
click at [863, 44] on icon at bounding box center [1237, 39] width 18 height 18
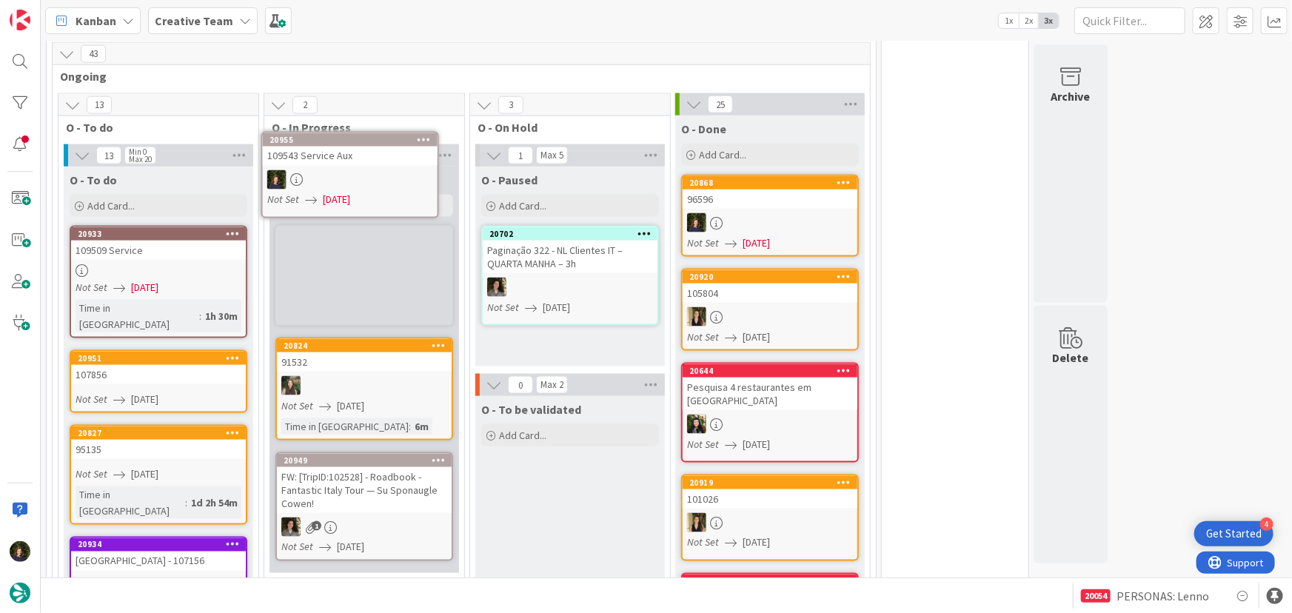
scroll to position [908, 0]
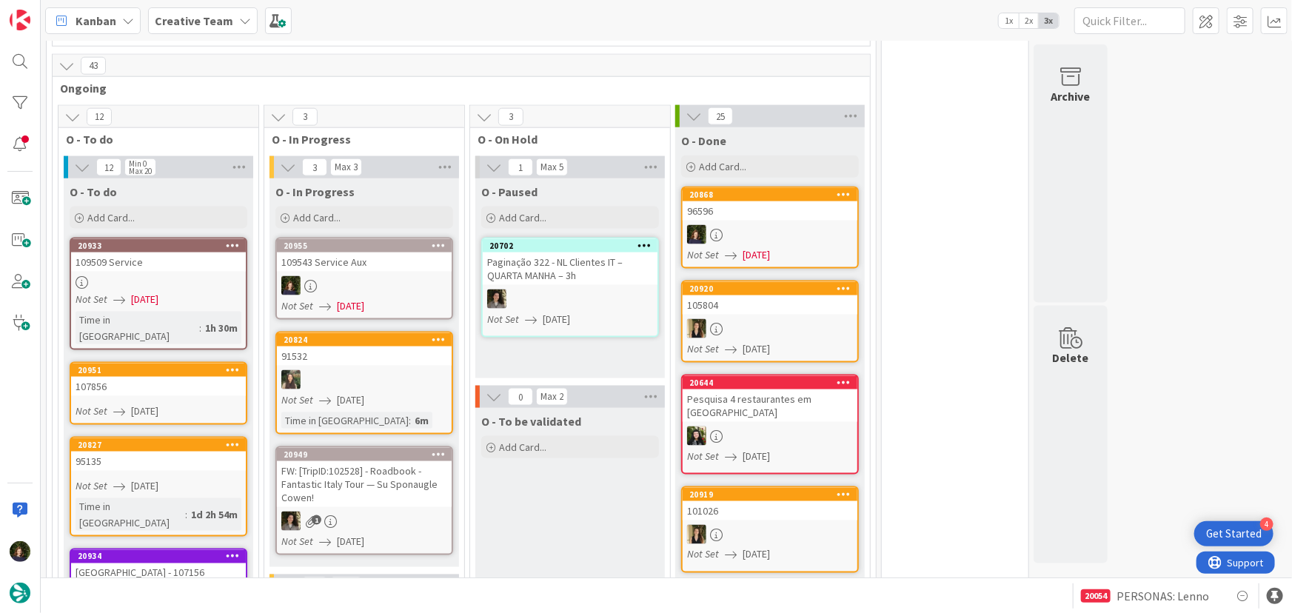
click at [362, 276] on div at bounding box center [364, 285] width 175 height 19
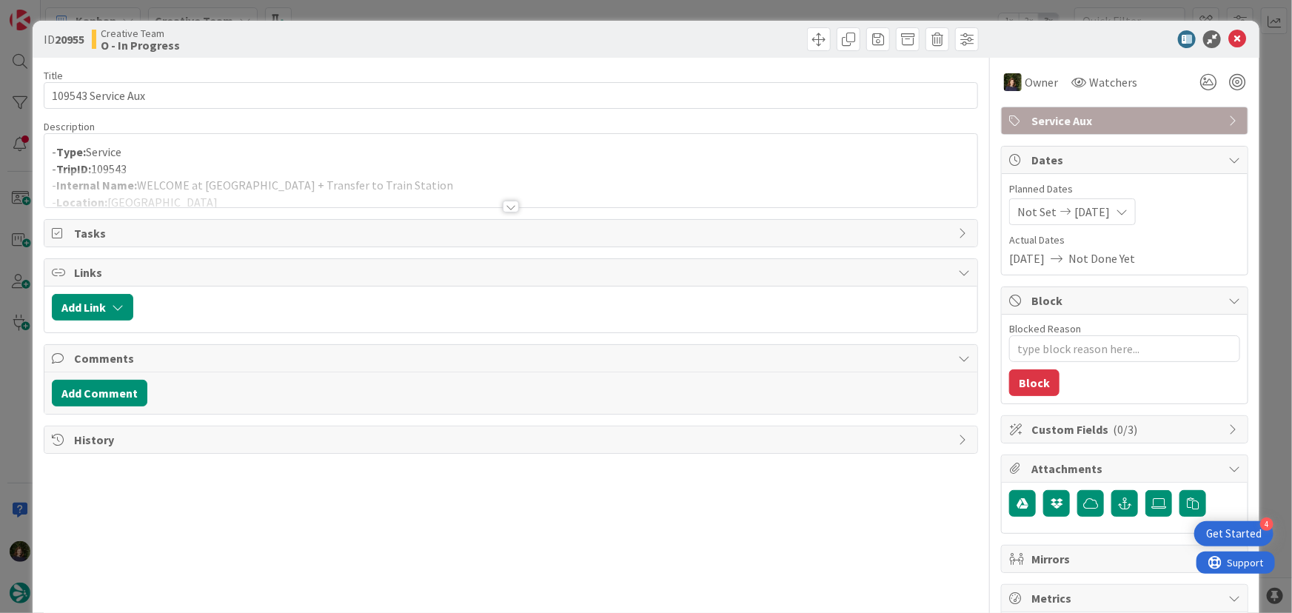
click at [511, 212] on div "Title 18 / 128 109543 Service Aux Description - Type: Service - TripID: 109543 …" at bounding box center [511, 461] width 935 height 807
click at [512, 201] on div at bounding box center [511, 207] width 16 height 12
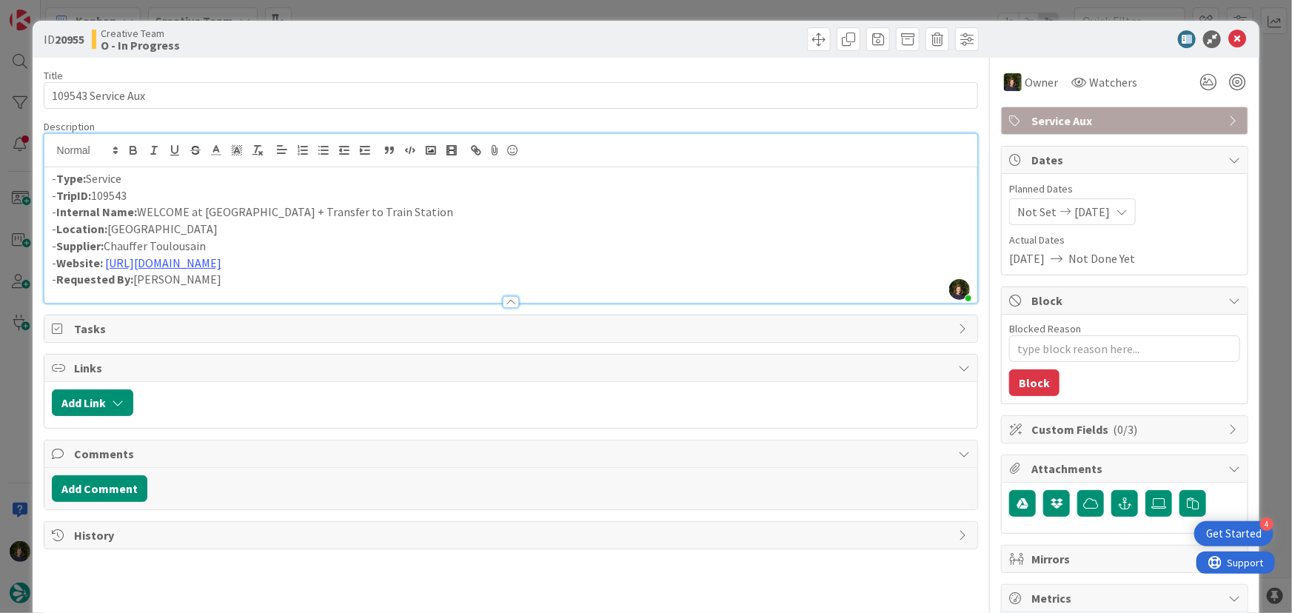
drag, startPoint x: 146, startPoint y: 190, endPoint x: 59, endPoint y: 190, distance: 86.6
click at [59, 190] on p "- TripID: 109543" at bounding box center [511, 195] width 919 height 17
copy p "TripID: 109543"
click at [244, 235] on p "- Location: [GEOGRAPHIC_DATA]" at bounding box center [511, 229] width 919 height 17
drag, startPoint x: 59, startPoint y: 215, endPoint x: 212, endPoint y: 247, distance: 155.8
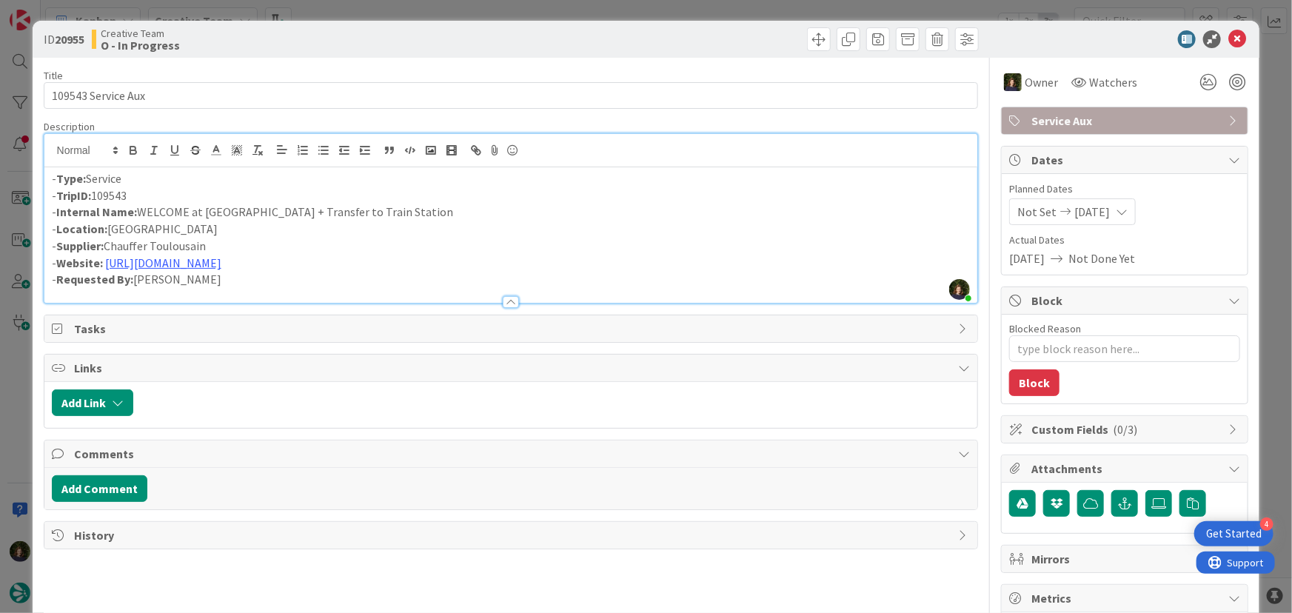
click at [212, 247] on div "- Type: Service - TripID: 109543 - Internal Name: WELCOME at Airport + Transfer…" at bounding box center [511, 234] width 934 height 135
copy div "nternal Name: WELCOME at Airport + Transfer to Train Station - Location: [GEOGR…"
click at [863, 38] on icon at bounding box center [1237, 39] width 18 height 18
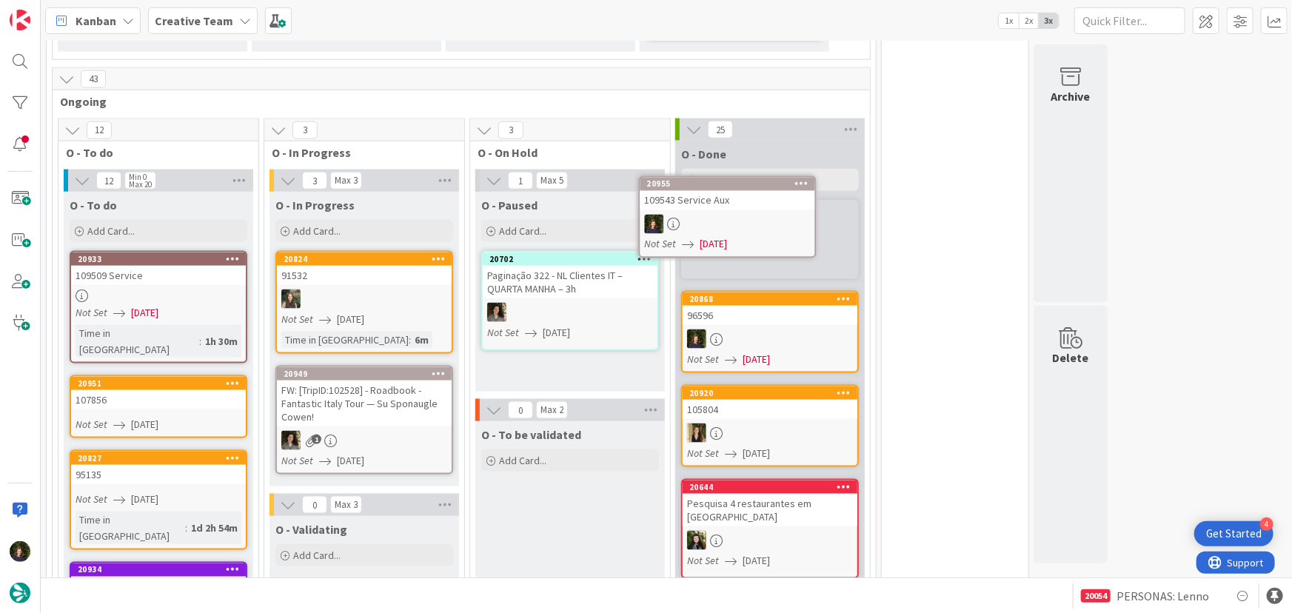
scroll to position [894, 0]
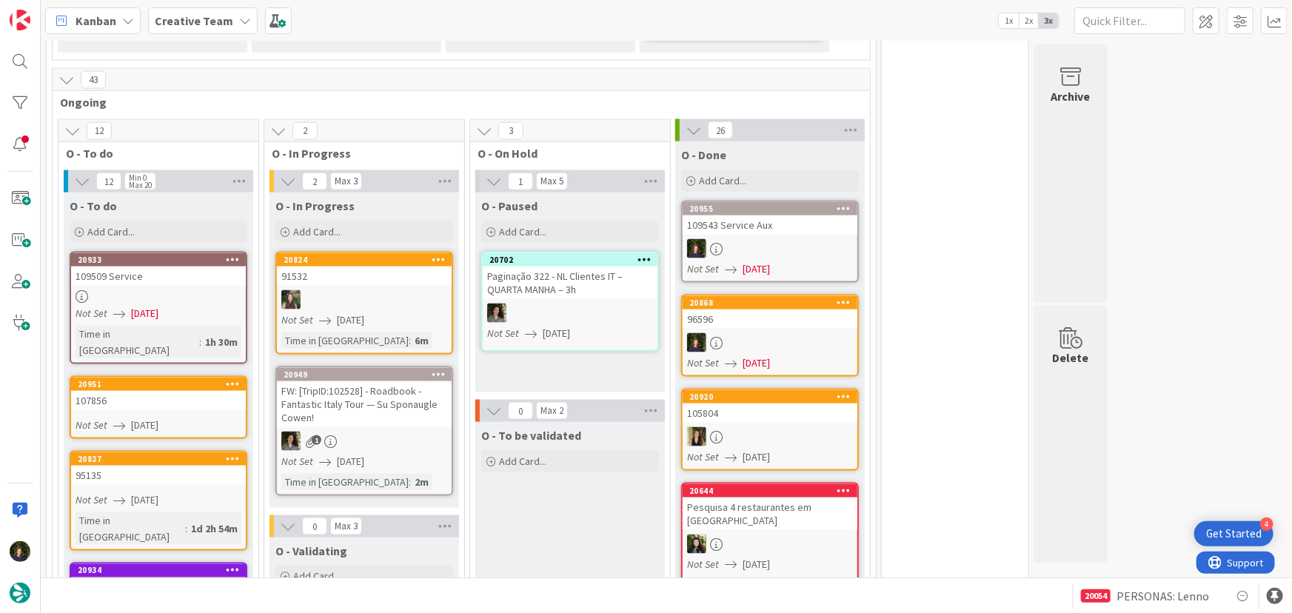
click at [162, 271] on link "20933 109509 Service Not Set [DATE] Time in [GEOGRAPHIC_DATA] : 1h 30m" at bounding box center [159, 308] width 178 height 113
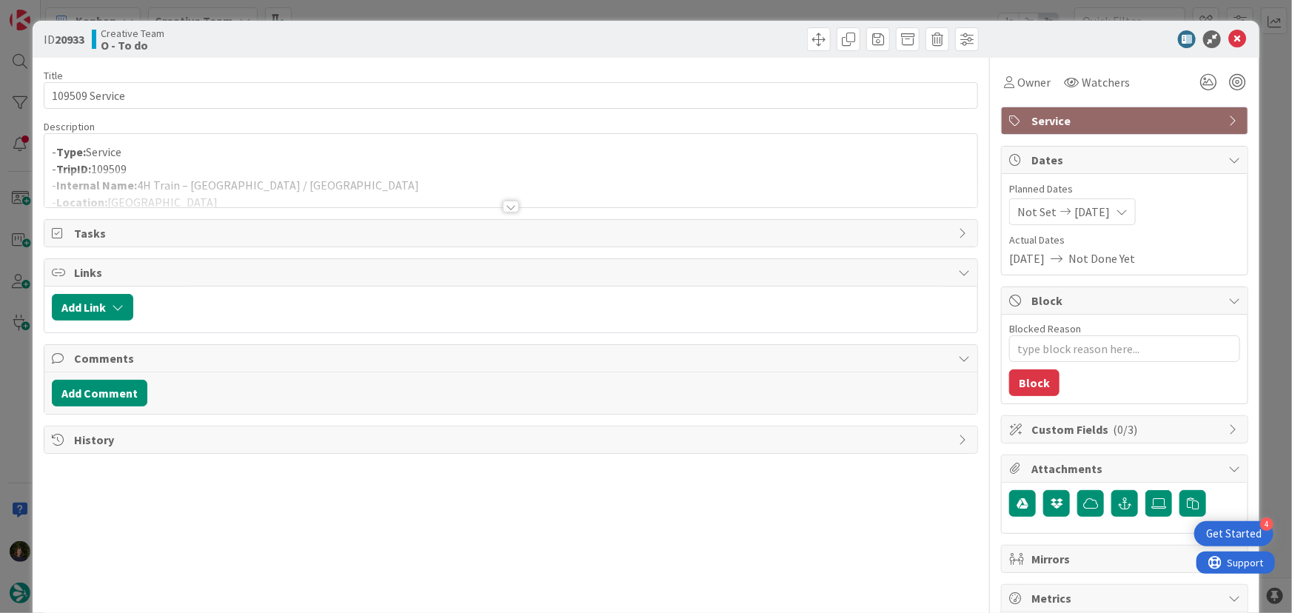
click at [505, 214] on div "Title 14 / 128 109509 Service Description - Type: Service - TripID: 109509 - In…" at bounding box center [511, 461] width 935 height 807
click at [505, 204] on div at bounding box center [511, 207] width 16 height 12
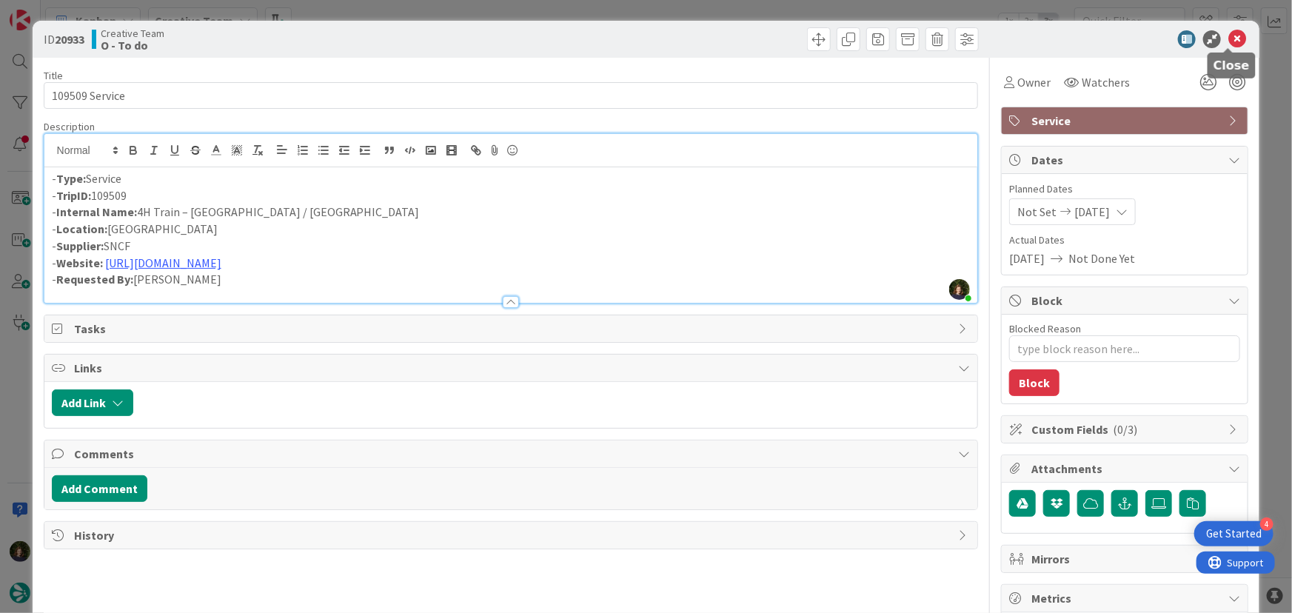
click at [863, 41] on icon at bounding box center [1237, 39] width 18 height 18
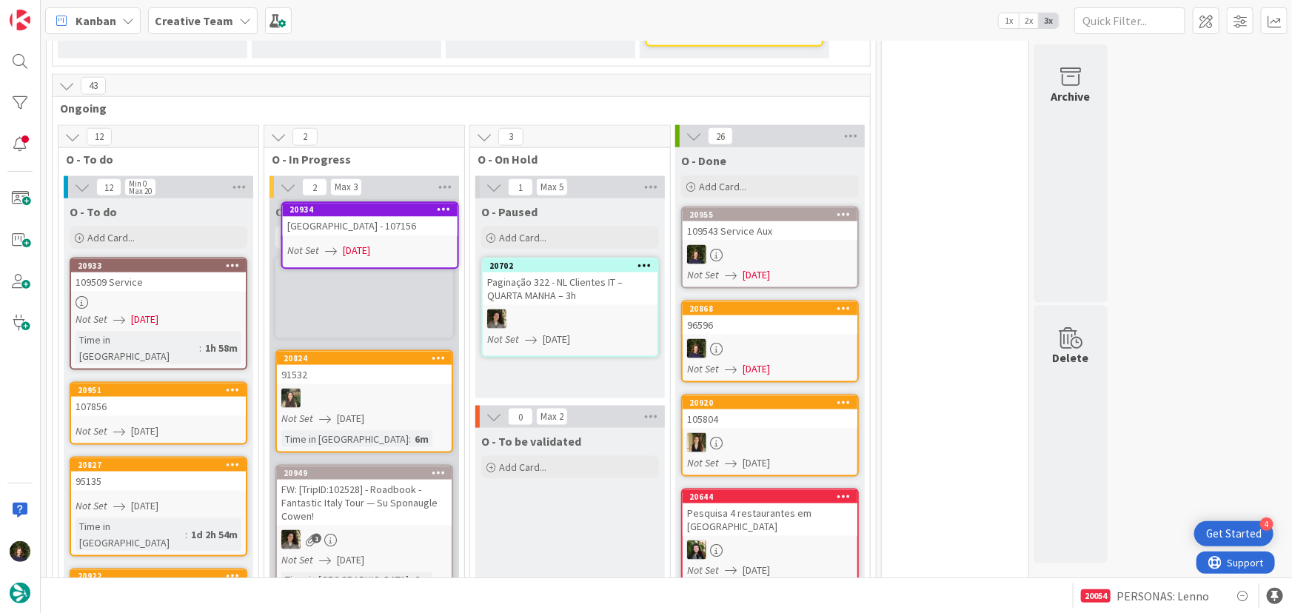
scroll to position [885, 0]
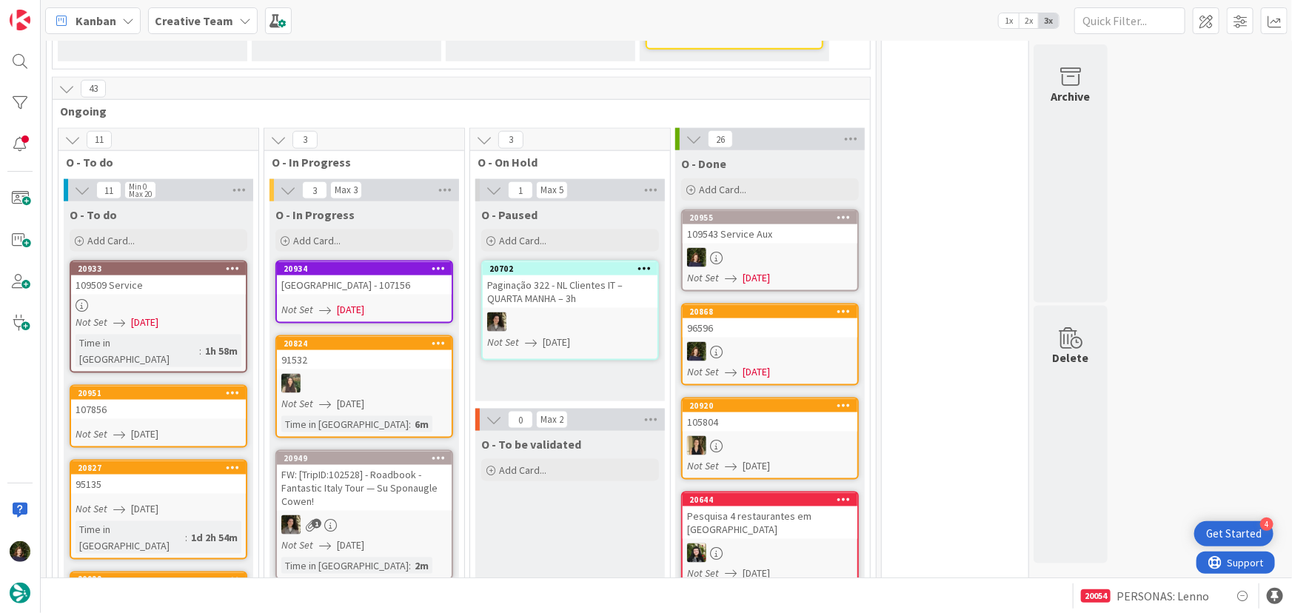
click at [353, 275] on div "[GEOGRAPHIC_DATA] - 107156" at bounding box center [364, 284] width 175 height 19
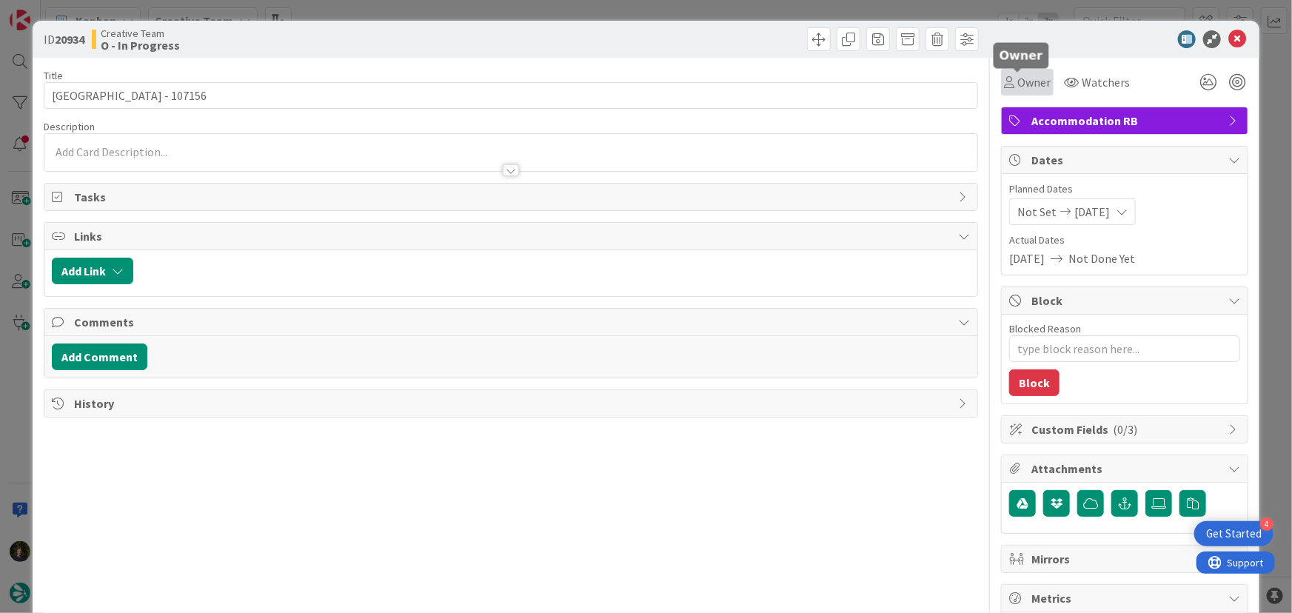
click at [863, 74] on span "Owner" at bounding box center [1033, 82] width 33 height 18
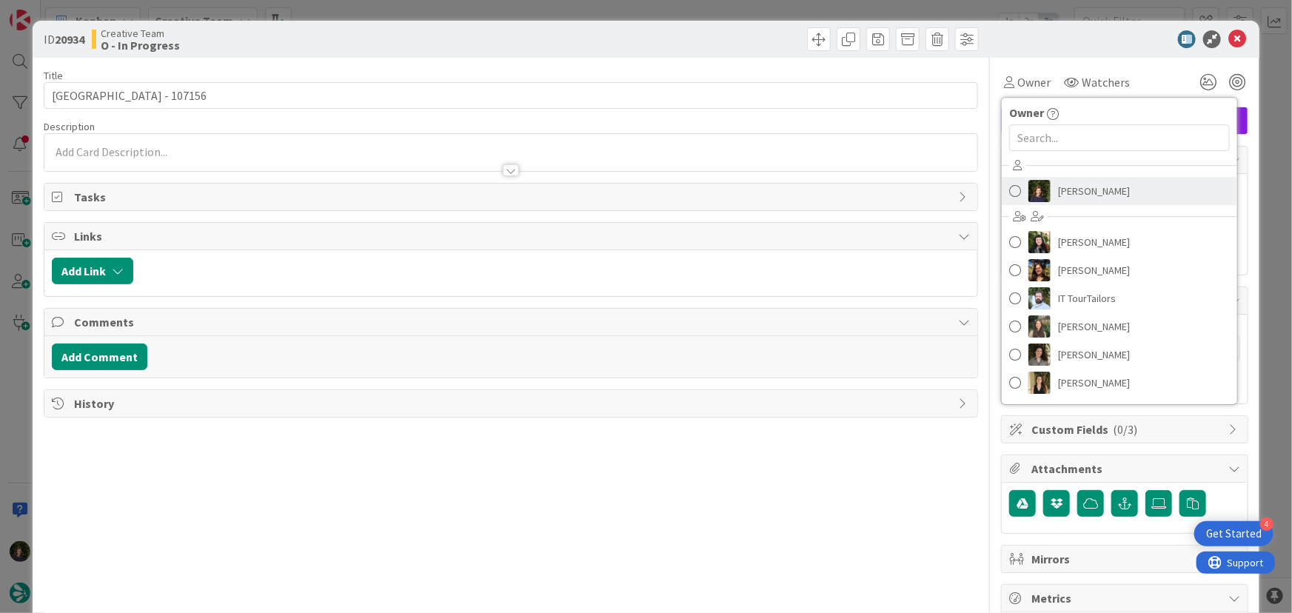
click at [863, 192] on span "[PERSON_NAME]" at bounding box center [1094, 191] width 72 height 22
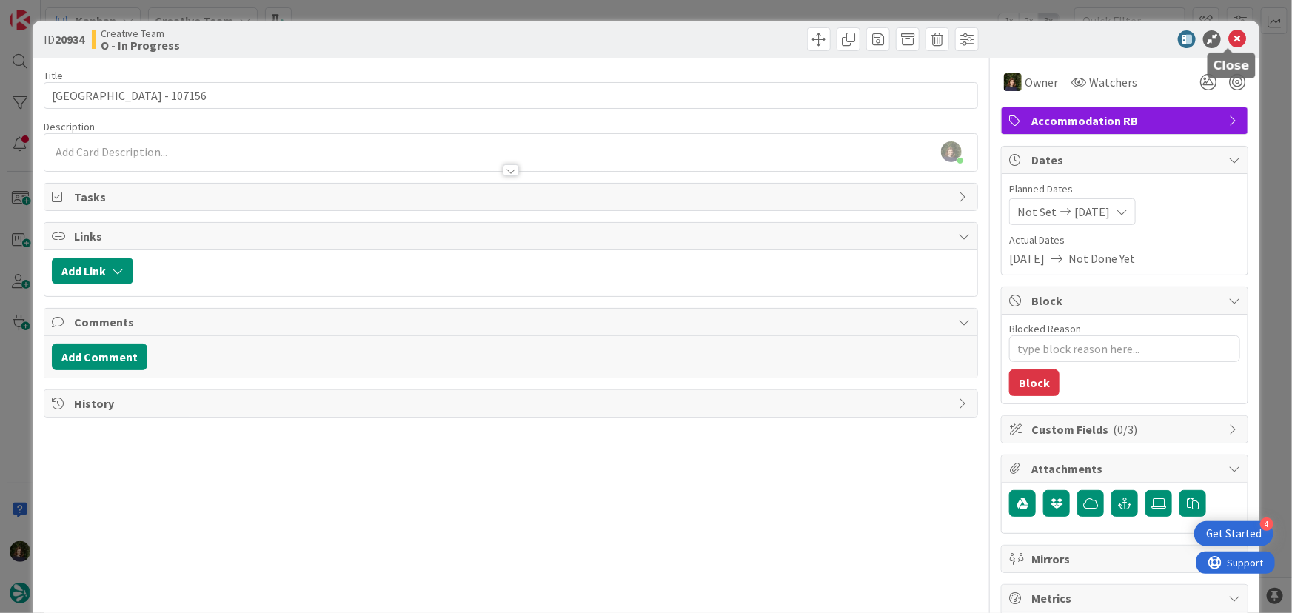
click at [863, 37] on icon at bounding box center [1237, 39] width 18 height 18
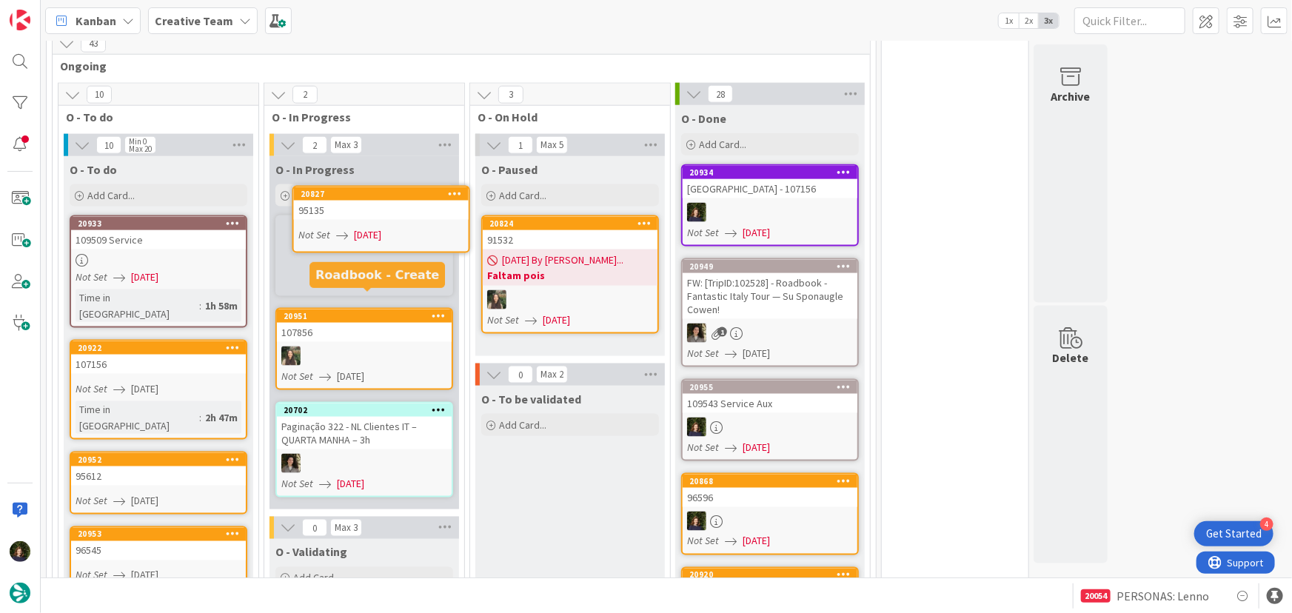
scroll to position [925, 0]
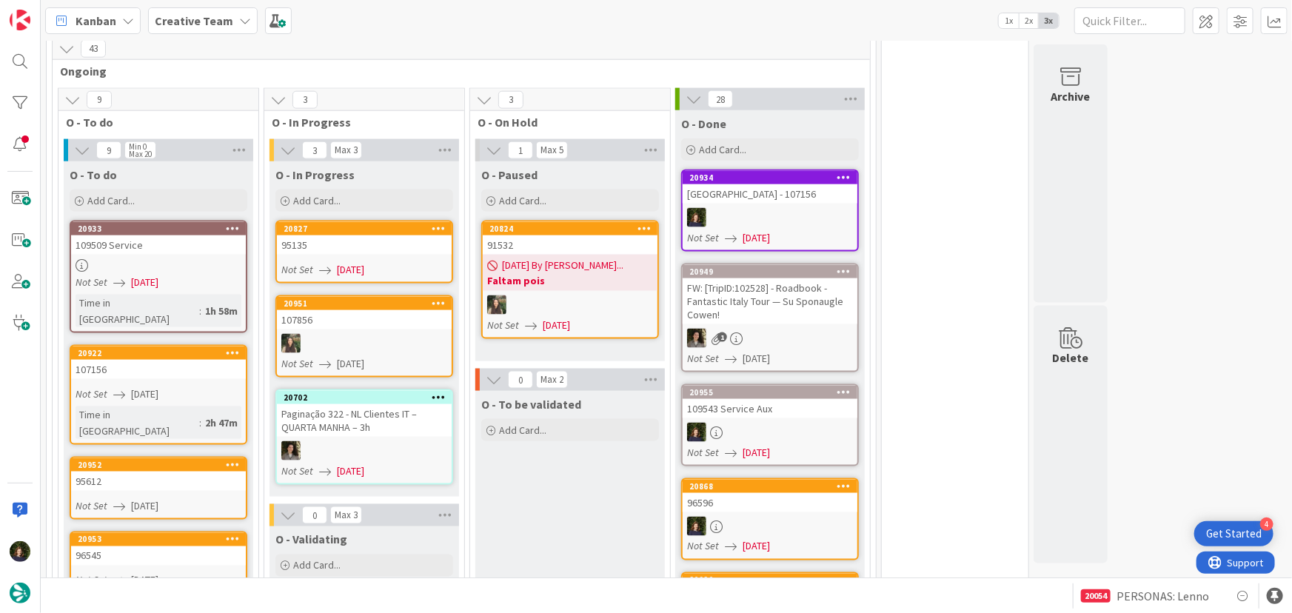
click at [352, 244] on link "20827 95135 Not Set [DATE]" at bounding box center [364, 252] width 178 height 63
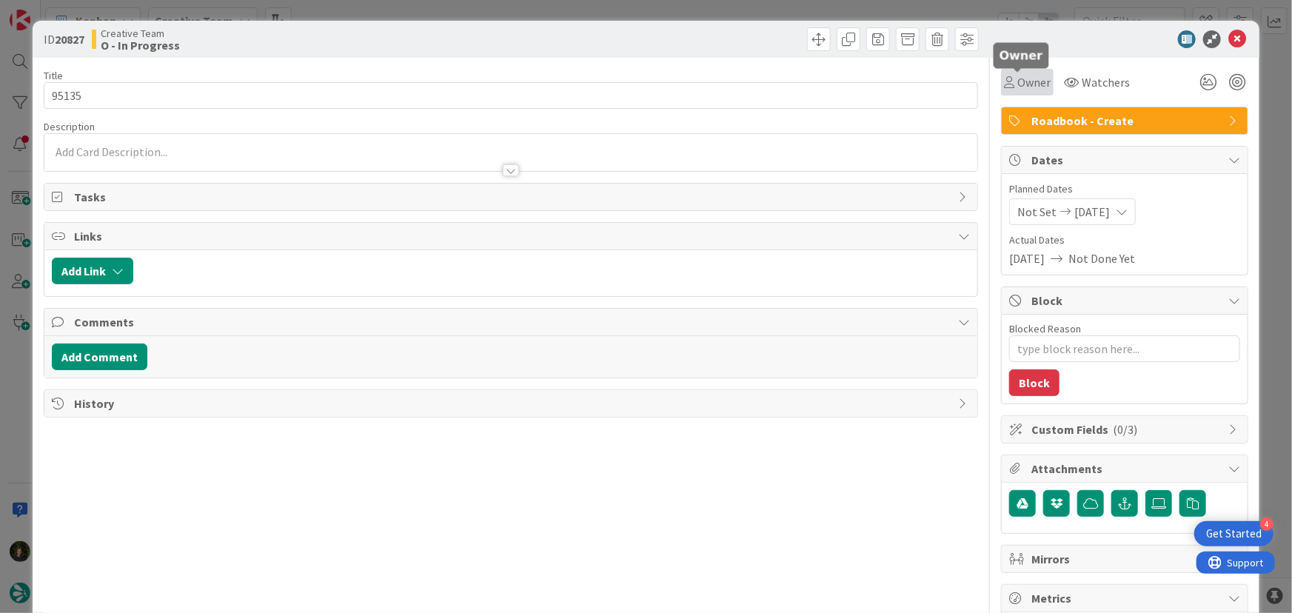
click at [863, 84] on span "Owner" at bounding box center [1033, 82] width 33 height 18
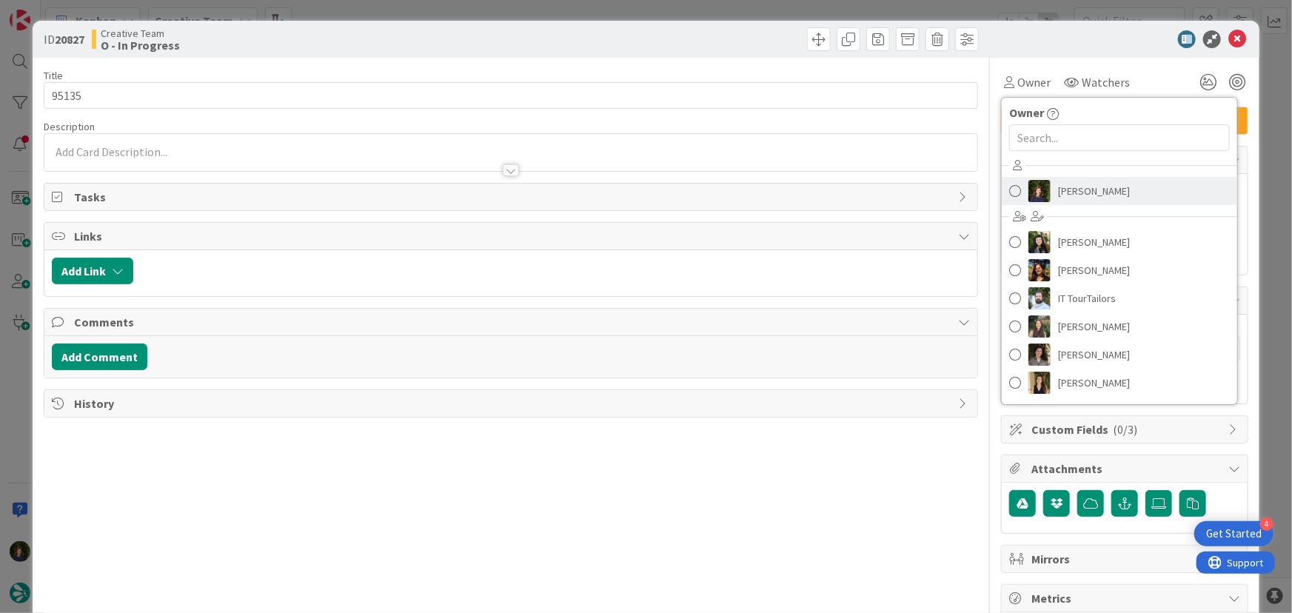
click at [863, 197] on span "[PERSON_NAME]" at bounding box center [1094, 191] width 72 height 22
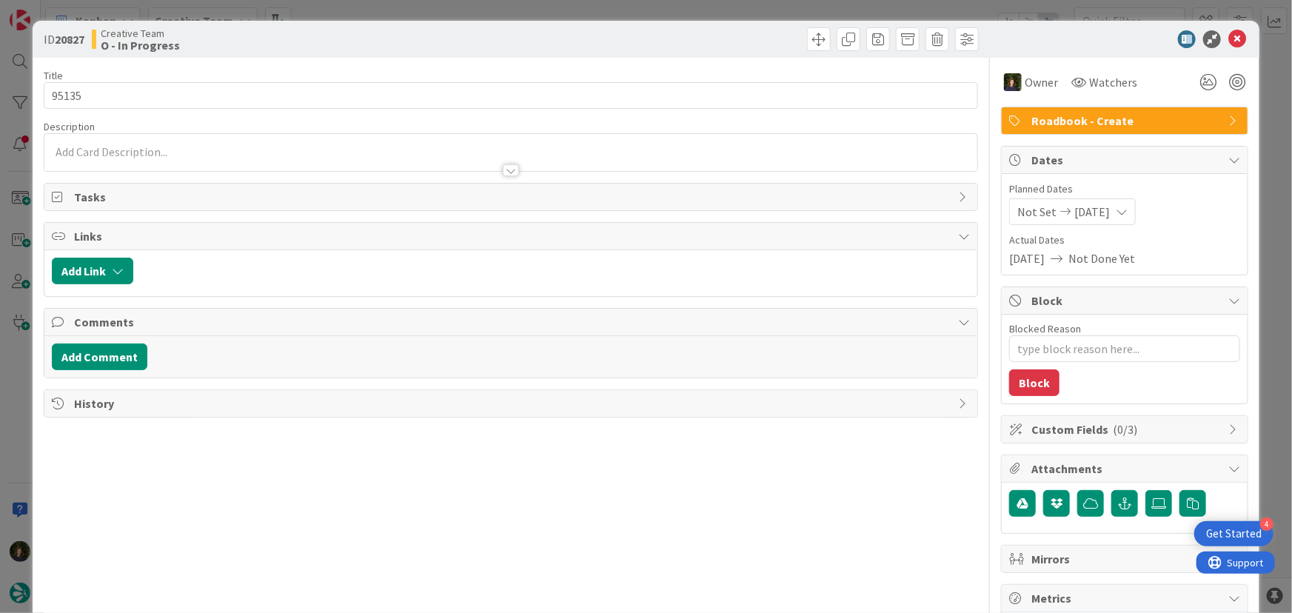
type textarea "x"
click at [863, 43] on icon at bounding box center [1237, 39] width 18 height 18
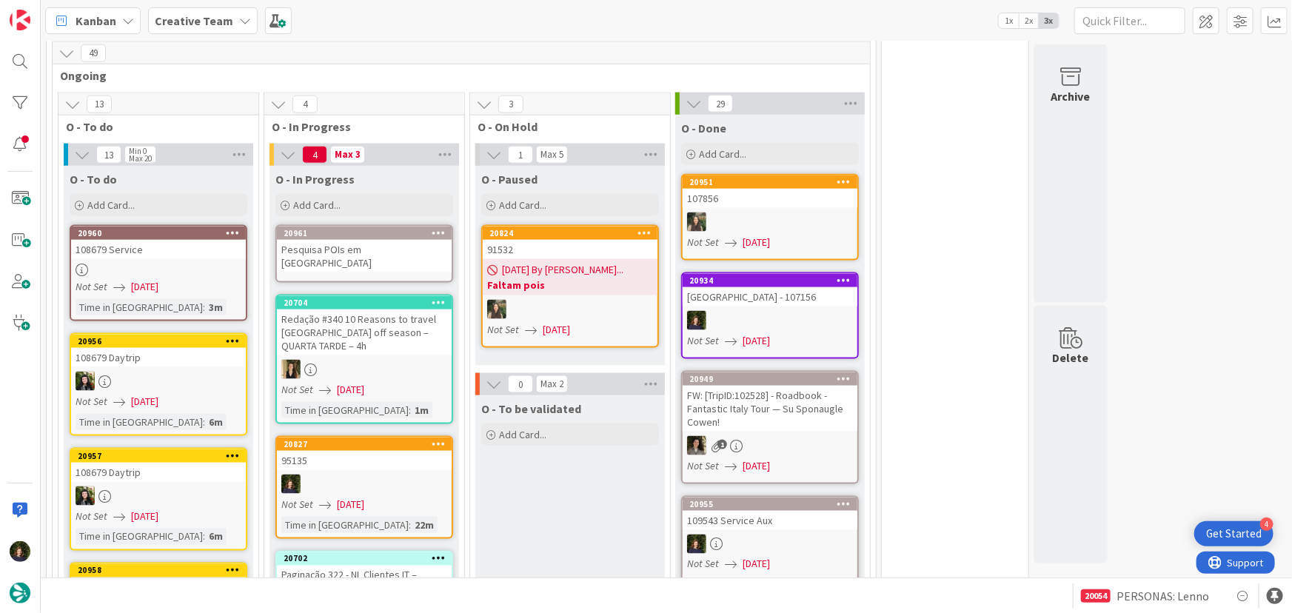
scroll to position [931, 0]
